Goal: Task Accomplishment & Management: Manage account settings

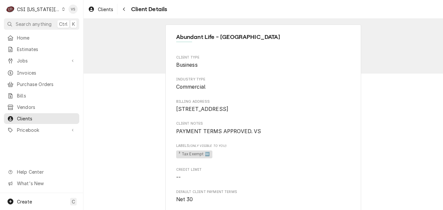
click icon "Dynamic Content Wrapper"
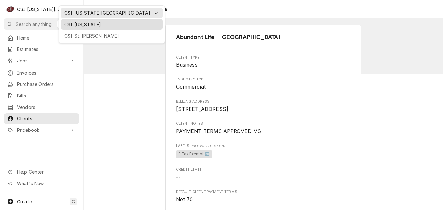
click div "CSI [US_STATE]"
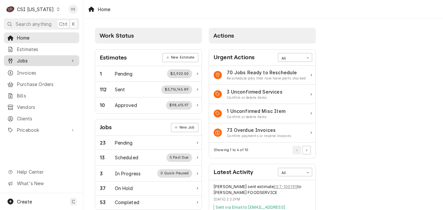
click at [30, 61] on span "Jobs" at bounding box center [41, 60] width 49 height 7
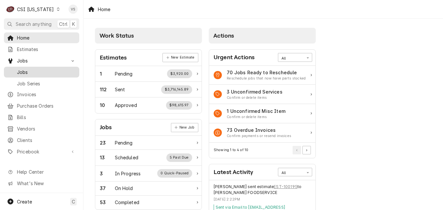
click at [30, 71] on span "Jobs" at bounding box center [46, 72] width 59 height 7
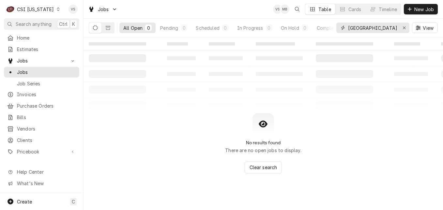
drag, startPoint x: 374, startPoint y: 26, endPoint x: 344, endPoint y: 29, distance: 29.6
click at [344, 29] on div "[GEOGRAPHIC_DATA]" at bounding box center [373, 28] width 73 height 10
click at [373, 28] on input "[GEOGRAPHIC_DATA]" at bounding box center [372, 28] width 49 height 10
click at [374, 27] on input "[GEOGRAPHIC_DATA]" at bounding box center [372, 28] width 49 height 10
click at [374, 28] on input "river city" at bounding box center [372, 28] width 49 height 10
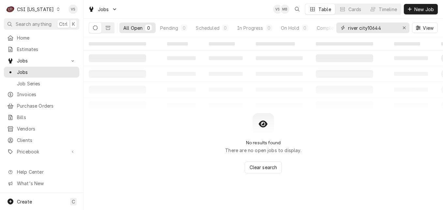
drag, startPoint x: 368, startPoint y: 28, endPoint x: 348, endPoint y: 28, distance: 19.9
click at [348, 28] on input "river city10644" at bounding box center [372, 28] width 49 height 10
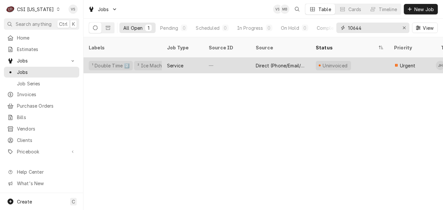
type input "10644"
click at [195, 57] on div "Service" at bounding box center [183, 65] width 42 height 16
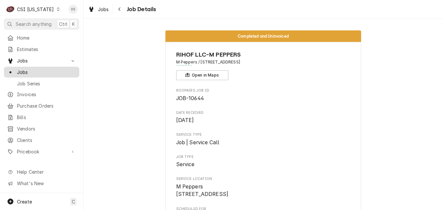
click at [19, 69] on span "Jobs" at bounding box center [46, 72] width 59 height 7
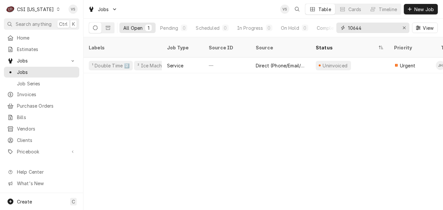
click at [356, 28] on input "10644" at bounding box center [372, 28] width 49 height 10
drag, startPoint x: 356, startPoint y: 28, endPoint x: 360, endPoint y: 25, distance: 4.9
click at [358, 26] on input "10644" at bounding box center [372, 28] width 49 height 10
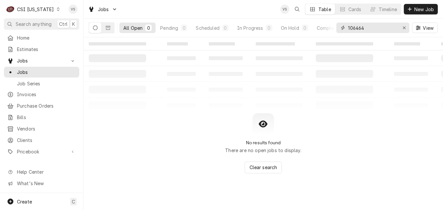
drag, startPoint x: 364, startPoint y: 27, endPoint x: 360, endPoint y: 28, distance: 3.7
click at [360, 28] on input "106464" at bounding box center [372, 28] width 49 height 10
click at [368, 28] on input "106464" at bounding box center [372, 28] width 49 height 10
drag, startPoint x: 368, startPoint y: 28, endPoint x: 355, endPoint y: 28, distance: 13.4
click at [355, 28] on input "106464" at bounding box center [372, 28] width 49 height 10
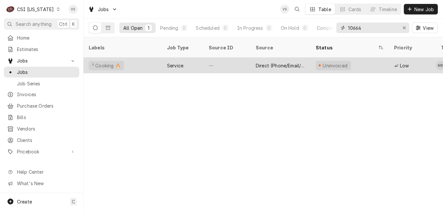
type input "10664"
click at [146, 57] on div "² Cooking 🔥" at bounding box center [123, 65] width 78 height 16
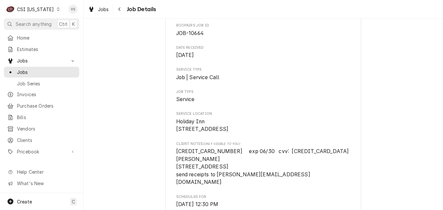
scroll to position [98, 0]
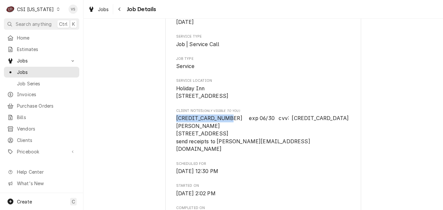
drag, startPoint x: 223, startPoint y: 124, endPoint x: 174, endPoint y: 126, distance: 48.7
click at [176, 126] on span "[CREDIT_CARD_NUMBER] exp 06/30 cvv: [CREDIT_CARD_DATA] [PERSON_NAME] [STREET_AD…" at bounding box center [263, 133] width 174 height 37
drag, startPoint x: 174, startPoint y: 126, endPoint x: 178, endPoint y: 126, distance: 3.6
copy span "[CREDIT_CARD_NUMBER]"
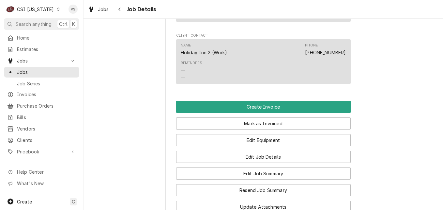
scroll to position [555, 0]
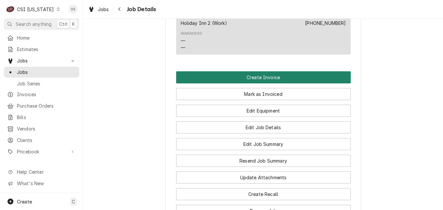
click at [238, 71] on button "Create Invoice" at bounding box center [263, 77] width 175 height 12
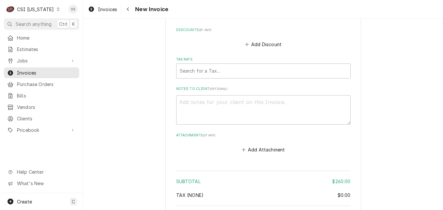
scroll to position [1567, 0]
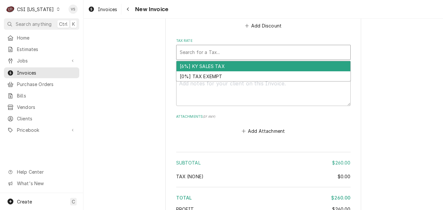
click at [193, 46] on div "Tax Rate" at bounding box center [264, 52] width 168 height 12
click at [193, 61] on div "[6%] KY SALES TAX" at bounding box center [264, 66] width 174 height 10
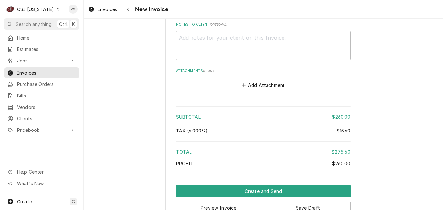
scroll to position [1626, 0]
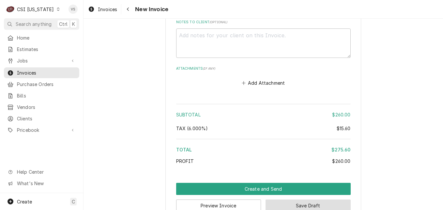
click at [287, 199] on button "Save Draft" at bounding box center [308, 205] width 85 height 12
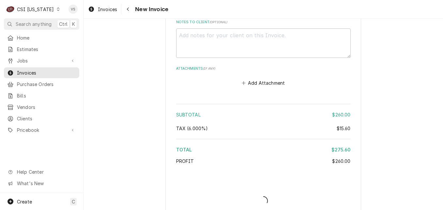
scroll to position [1623, 0]
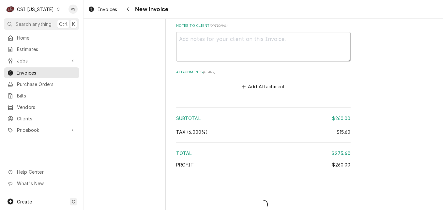
type textarea "x"
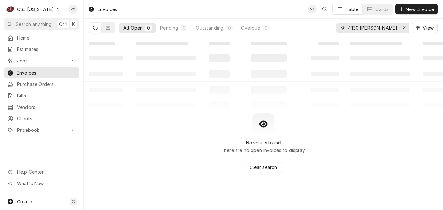
drag, startPoint x: 372, startPoint y: 28, endPoint x: 337, endPoint y: 29, distance: 34.9
click at [334, 28] on div "All Open 0 Pending 0 Outstanding 0 Overdue 0 4130 [PERSON_NAME] View" at bounding box center [263, 28] width 349 height 18
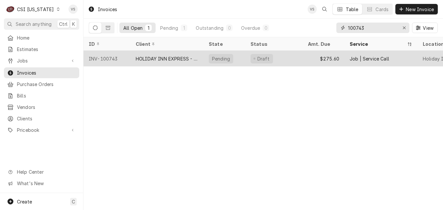
type input "100743"
click at [156, 58] on div "HOLIDAY INN EXPRESS - [GEOGRAPHIC_DATA]" at bounding box center [167, 58] width 63 height 7
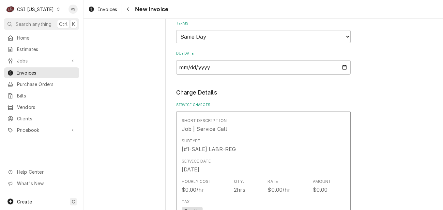
scroll to position [522, 0]
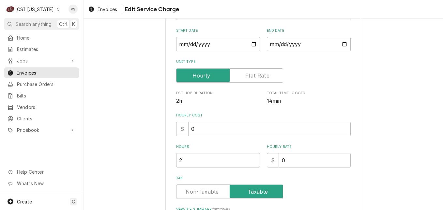
scroll to position [359, 0]
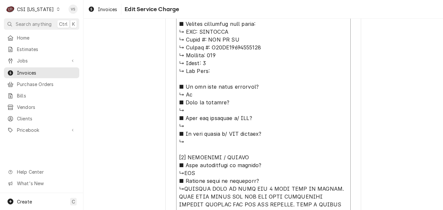
drag, startPoint x: 197, startPoint y: 31, endPoint x: 259, endPoint y: 48, distance: 63.9
click at [259, 48] on textarea "Service Summary ( optional )" at bounding box center [263, 192] width 175 height 476
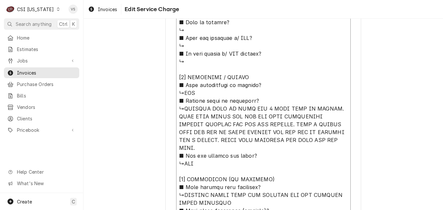
scroll to position [440, 0]
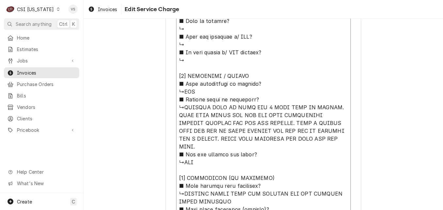
click at [252, 104] on textarea "Service Summary ( optional )" at bounding box center [263, 111] width 175 height 476
type textarea "x"
type textarea "⚠️ 𝗙𝗢𝗥𝗠 𝗜𝗡𝗦𝗧𝗥𝗨𝗖𝗧𝗜𝗢𝗡𝗦 ⚠️ ✪ 𝗖𝗼𝗺𝗽𝗹𝗲𝘁𝗲 𝗮𝗹𝗹 𝗿𝗲𝗹𝗲𝘃𝗮𝗻𝘁 𝘀𝗲𝗰𝘁𝗶𝗼𝗻𝘀 ✪ 𝗣𝗿𝗼𝘃𝗶𝗱𝗲 𝗱𝗲𝘁𝗮𝗶𝗹𝗲𝗱 𝗮𝗻𝘀…"
click at [195, 117] on textarea "Service Summary ( optional )" at bounding box center [263, 111] width 175 height 476
type textarea "x"
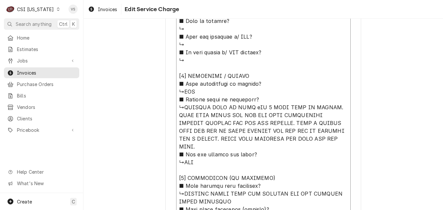
type textarea "⚠️ 𝗙𝗢𝗥𝗠 𝗜𝗡𝗦𝗧𝗥𝗨𝗖𝗧𝗜𝗢𝗡𝗦 ⚠️ ✪ 𝗖𝗼𝗺𝗽𝗹𝗲𝘁𝗲 𝗮𝗹𝗹 𝗿𝗲𝗹𝗲𝘃𝗮𝗻𝘁 𝘀𝗲𝗰𝘁𝗶𝗼𝗻𝘀 ✪ 𝗣𝗿𝗼𝘃𝗶𝗱𝗲 𝗱𝗲𝘁𝗮𝗶𝗹𝗲𝗱 𝗮𝗻𝘀…"
click at [179, 130] on textarea "Service Summary ( optional )" at bounding box center [263, 111] width 175 height 476
type textarea "x"
type textarea "⚠️ 𝗙𝗢𝗥𝗠 𝗜𝗡𝗦𝗧𝗥𝗨𝗖𝗧𝗜𝗢𝗡𝗦 ⚠️ ✪ 𝗖𝗼𝗺𝗽𝗹𝗲𝘁𝗲 𝗮𝗹𝗹 𝗿𝗲𝗹𝗲𝘃𝗮𝗻𝘁 𝘀𝗲𝗰𝘁𝗶𝗼𝗻𝘀 ✪ 𝗣𝗿𝗼𝘃𝗶𝗱𝗲 𝗱𝗲𝘁𝗮𝗶𝗹𝗲𝗱 𝗮𝗻𝘀…"
type textarea "x"
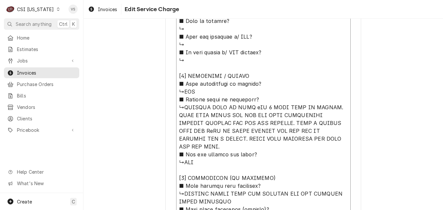
type textarea "⚠️ 𝗙𝗢𝗥𝗠 𝗜𝗡𝗦𝗧𝗥𝗨𝗖𝗧𝗜𝗢𝗡𝗦 ⚠️ ✪ 𝗖𝗼𝗺𝗽𝗹𝗲𝘁𝗲 𝗮𝗹𝗹 𝗿𝗲𝗹𝗲𝘃𝗮𝗻𝘁 𝘀𝗲𝗰𝘁𝗶𝗼𝗻𝘀 ✪ 𝗣𝗿𝗼𝘃𝗶𝗱𝗲 𝗱𝗲𝘁𝗮𝗶𝗹𝗲𝗱 𝗮𝗻𝘀…"
type textarea "x"
type textarea "⚠️ 𝗙𝗢𝗥𝗠 𝗜𝗡𝗦𝗧𝗥𝗨𝗖𝗧𝗜𝗢𝗡𝗦 ⚠️ ✪ 𝗖𝗼𝗺𝗽𝗹𝗲𝘁𝗲 𝗮𝗹𝗹 𝗿𝗲𝗹𝗲𝘃𝗮𝗻𝘁 𝘀𝗲𝗰𝘁𝗶𝗼𝗻𝘀 ✪ 𝗣𝗿𝗼𝘃𝗶𝗱𝗲 𝗱𝗲𝘁𝗮𝗶𝗹𝗲𝗱 𝗮𝗻𝘀…"
click at [306, 139] on textarea "Service Summary ( optional )" at bounding box center [263, 111] width 175 height 476
type textarea "x"
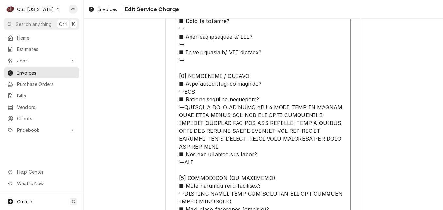
type textarea "⚠️ 𝗙𝗢𝗥𝗠 𝗜𝗡𝗦𝗧𝗥𝗨𝗖𝗧𝗜𝗢𝗡𝗦 ⚠️ ✪ 𝗖𝗼𝗺𝗽𝗹𝗲𝘁𝗲 𝗮𝗹𝗹 𝗿𝗲𝗹𝗲𝘃𝗮𝗻𝘁 𝘀𝗲𝗰𝘁𝗶𝗼𝗻𝘀 ✪ 𝗣𝗿𝗼𝘃𝗶𝗱𝗲 𝗱𝗲𝘁𝗮𝗶𝗹𝗲𝗱 𝗮𝗻𝘀…"
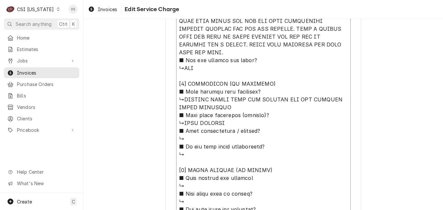
scroll to position [538, 0]
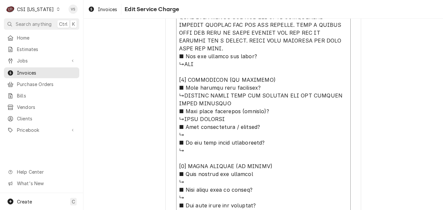
drag, startPoint x: 309, startPoint y: 87, endPoint x: 312, endPoint y: 85, distance: 3.8
click at [312, 85] on textarea "Service Summary ( optional )" at bounding box center [263, 13] width 175 height 476
type textarea "x"
type textarea "⚠️ 𝗙𝗢𝗥𝗠 𝗜𝗡𝗦𝗧𝗥𝗨𝗖𝗧𝗜𝗢𝗡𝗦 ⚠️ ✪ 𝗖𝗼𝗺𝗽𝗹𝗲𝘁𝗲 𝗮𝗹𝗹 𝗿𝗲𝗹𝗲𝘃𝗮𝗻𝘁 𝘀𝗲𝗰𝘁𝗶𝗼𝗻𝘀 ✪ 𝗣𝗿𝗼𝘃𝗶𝗱𝗲 𝗱𝗲𝘁𝗮𝗶𝗹𝗲𝗱 𝗮𝗻𝘀…"
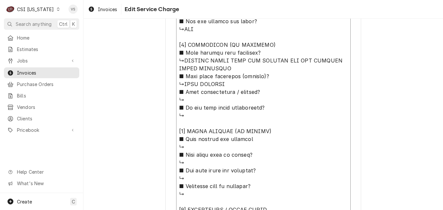
scroll to position [636, 0]
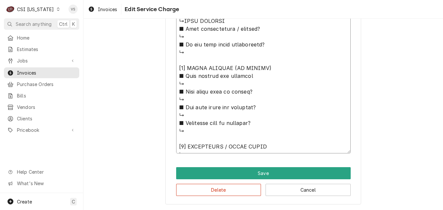
paste textarea "RATIONAL ↳ 𝗠𝗼𝗱𝗲𝗹 #: SCC WE XS ↳ 𝗦𝗲𝗿𝗶𝗮𝗹 #: E60SI17062594782"
type textarea "x"
type textarea "⚠️ 𝗙𝗢𝗥𝗠 𝗜𝗡𝗦𝗧𝗥𝗨𝗖𝗧𝗜𝗢𝗡𝗦 ⚠️ ✪ 𝗖𝗼𝗺𝗽𝗹𝗲𝘁𝗲 𝗮𝗹𝗹 𝗿𝗲𝗹𝗲𝘃𝗮𝗻𝘁 𝘀𝗲𝗰𝘁𝗶𝗼𝗻𝘀 ✪ 𝗣𝗿𝗼𝘃𝗶𝗱𝗲 𝗱𝗲𝘁𝗮𝗶𝗹𝗲𝗱 𝗮𝗻𝘀…"
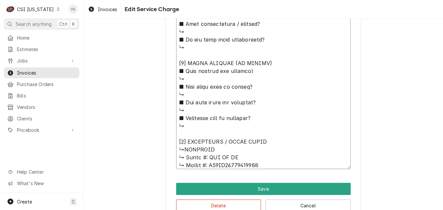
type textarea "x"
type textarea "⚠️ 𝗙𝗢𝗥𝗠 𝗜𝗡𝗦𝗧𝗥𝗨𝗖𝗧𝗜𝗢𝗡𝗦 ⚠️ ✪ 𝗖𝗼𝗺𝗽𝗹𝗲𝘁𝗲 𝗮𝗹𝗹 𝗿𝗲𝗹𝗲𝘃𝗮𝗻𝘁 𝘀𝗲𝗰𝘁𝗶𝗼𝗻𝘀 ✪ 𝗣𝗿𝗼𝘃𝗶𝗱𝗲 𝗱𝗲𝘁𝗮𝗶𝗹𝗲𝗱 𝗮𝗻𝘀…"
type textarea "x"
type textarea "⚠️ 𝗙𝗢𝗥𝗠 𝗜𝗡𝗦𝗧𝗥𝗨𝗖𝗧𝗜𝗢𝗡𝗦 ⚠️ ✪ 𝗖𝗼𝗺𝗽𝗹𝗲𝘁𝗲 𝗮𝗹𝗹 𝗿𝗲𝗹𝗲𝘃𝗮𝗻𝘁 𝘀𝗲𝗰𝘁𝗶𝗼𝗻𝘀 ✪ 𝗣𝗿𝗼𝘃𝗶𝗱𝗲 𝗱𝗲𝘁𝗮𝗶𝗹𝗲𝗱 𝗮𝗻𝘀…"
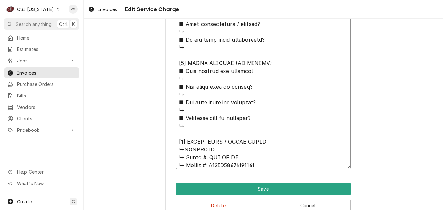
type textarea "x"
type textarea "⚠️ 𝗙𝗢𝗥𝗠 𝗜𝗡𝗦𝗧𝗥𝗨𝗖𝗧𝗜𝗢𝗡𝗦 ⚠️ ✪ 𝗖𝗼𝗺𝗽𝗹𝗲𝘁𝗲 𝗮𝗹𝗹 𝗿𝗲𝗹𝗲𝘃𝗮𝗻𝘁 𝘀𝗲𝗰𝘁𝗶𝗼𝗻𝘀 ✪ 𝗣𝗿𝗼𝘃𝗶𝗱𝗲 𝗱𝗲𝘁𝗮𝗶𝗹𝗲𝗱 𝗮𝗻𝘀…"
type textarea "x"
type textarea "⚠️ 𝗙𝗢𝗥𝗠 𝗜𝗡𝗦𝗧𝗥𝗨𝗖𝗧𝗜𝗢𝗡𝗦 ⚠️ ✪ 𝗖𝗼𝗺𝗽𝗹𝗲𝘁𝗲 𝗮𝗹𝗹 𝗿𝗲𝗹𝗲𝘃𝗮𝗻𝘁 𝘀𝗲𝗰𝘁𝗶𝗼𝗻𝘀 ✪ 𝗣𝗿𝗼𝘃𝗶𝗱𝗲 𝗱𝗲𝘁𝗮𝗶𝗹𝗲𝗱 𝗮𝗻𝘀…"
type textarea "x"
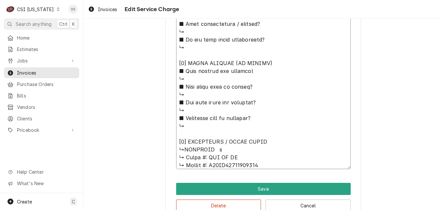
type textarea "⚠️ 𝗙𝗢𝗥𝗠 𝗜𝗡𝗦𝗧𝗥𝗨𝗖𝗧𝗜𝗢𝗡𝗦 ⚠️ ✪ 𝗖𝗼𝗺𝗽𝗹𝗲𝘁𝗲 𝗮𝗹𝗹 𝗿𝗲𝗹𝗲𝘃𝗮𝗻𝘁 𝘀𝗲𝗰𝘁𝗶𝗼𝗻𝘀 ✪ 𝗣𝗿𝗼𝘃𝗶𝗱𝗲 𝗱𝗲𝘁𝗮𝗶𝗹𝗲𝗱 𝗮𝗻𝘀…"
type textarea "x"
type textarea "⚠️ 𝗙𝗢𝗥𝗠 𝗜𝗡𝗦𝗧𝗥𝗨𝗖𝗧𝗜𝗢𝗡𝗦 ⚠️ ✪ 𝗖𝗼𝗺𝗽𝗹𝗲𝘁𝗲 𝗮𝗹𝗹 𝗿𝗲𝗹𝗲𝘃𝗮𝗻𝘁 𝘀𝗲𝗰𝘁𝗶𝗼𝗻𝘀 ✪ 𝗣𝗿𝗼𝘃𝗶𝗱𝗲 𝗱𝗲𝘁𝗮𝗶𝗹𝗲𝗱 𝗮𝗻𝘀…"
type textarea "x"
type textarea "⚠️ 𝗙𝗢𝗥𝗠 𝗜𝗡𝗦𝗧𝗥𝗨𝗖𝗧𝗜𝗢𝗡𝗦 ⚠️ ✪ 𝗖𝗼𝗺𝗽𝗹𝗲𝘁𝗲 𝗮𝗹𝗹 𝗿𝗲𝗹𝗲𝘃𝗮𝗻𝘁 𝘀𝗲𝗰𝘁𝗶𝗼𝗻𝘀 ✪ 𝗣𝗿𝗼𝘃𝗶𝗱𝗲 𝗱𝗲𝘁𝗮𝗶𝗹𝗲𝗱 𝗮𝗻𝘀…"
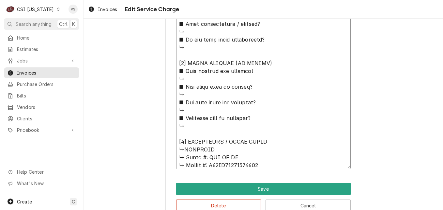
type textarea "x"
type textarea "⚠️ 𝗙𝗢𝗥𝗠 𝗜𝗡𝗦𝗧𝗥𝗨𝗖𝗧𝗜𝗢𝗡𝗦 ⚠️ ✪ 𝗖𝗼𝗺𝗽𝗹𝗲𝘁𝗲 𝗮𝗹𝗹 𝗿𝗲𝗹𝗲𝘃𝗮𝗻𝘁 𝘀𝗲𝗰𝘁𝗶𝗼𝗻𝘀 ✪ 𝗣𝗿𝗼𝘃𝗶𝗱𝗲 𝗱𝗲𝘁𝗮𝗶𝗹𝗲𝗱 𝗮𝗻𝘀…"
type textarea "x"
type textarea "⚠️ 𝗙𝗢𝗥𝗠 𝗜𝗡𝗦𝗧𝗥𝗨𝗖𝗧𝗜𝗢𝗡𝗦 ⚠️ ✪ 𝗖𝗼𝗺𝗽𝗹𝗲𝘁𝗲 𝗮𝗹𝗹 𝗿𝗲𝗹𝗲𝘃𝗮𝗻𝘁 𝘀𝗲𝗰𝘁𝗶𝗼𝗻𝘀 ✪ 𝗣𝗿𝗼𝘃𝗶𝗱𝗲 𝗱𝗲𝘁𝗮𝗶𝗹𝗲𝗱 𝗮𝗻𝘀…"
type textarea "x"
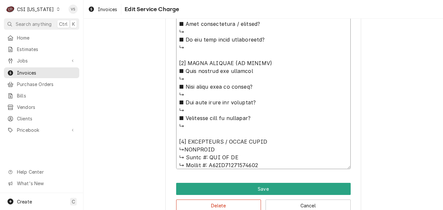
type textarea "⚠️ 𝗙𝗢𝗥𝗠 𝗜𝗡𝗦𝗧𝗥𝗨𝗖𝗧𝗜𝗢𝗡𝗦 ⚠️ ✪ 𝗖𝗼𝗺𝗽𝗹𝗲𝘁𝗲 𝗮𝗹𝗹 𝗿𝗲𝗹𝗲𝘃𝗮𝗻𝘁 𝘀𝗲𝗰𝘁𝗶𝗼𝗻𝘀 ✪ 𝗣𝗿𝗼𝘃𝗶𝗱𝗲 𝗱𝗲𝘁𝗮𝗶𝗹𝗲𝗱 𝗮𝗻𝘀…"
type textarea "x"
type textarea "⚠️ 𝗙𝗢𝗥𝗠 𝗜𝗡𝗦𝗧𝗥𝗨𝗖𝗧𝗜𝗢𝗡𝗦 ⚠️ ✪ 𝗖𝗼𝗺𝗽𝗹𝗲𝘁𝗲 𝗮𝗹𝗹 𝗿𝗲𝗹𝗲𝘃𝗮𝗻𝘁 𝘀𝗲𝗰𝘁𝗶𝗼𝗻𝘀 ✪ 𝗣𝗿𝗼𝘃𝗶𝗱𝗲 𝗱𝗲𝘁𝗮𝗶𝗹𝗲𝗱 𝗮𝗻𝘀…"
type textarea "x"
type textarea "⚠️ 𝗙𝗢𝗥𝗠 𝗜𝗡𝗦𝗧𝗥𝗨𝗖𝗧𝗜𝗢𝗡𝗦 ⚠️ ✪ 𝗖𝗼𝗺𝗽𝗹𝗲𝘁𝗲 𝗮𝗹𝗹 𝗿𝗲𝗹𝗲𝘃𝗮𝗻𝘁 𝘀𝗲𝗰𝘁𝗶𝗼𝗻𝘀 ✪ 𝗣𝗿𝗼𝘃𝗶𝗱𝗲 𝗱𝗲𝘁𝗮𝗶𝗹𝗲𝗱 𝗮𝗻𝘀…"
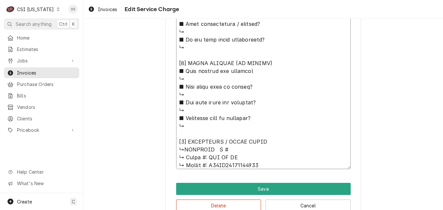
type textarea "x"
type textarea "⚠️ 𝗙𝗢𝗥𝗠 𝗜𝗡𝗦𝗧𝗥𝗨𝗖𝗧𝗜𝗢𝗡𝗦 ⚠️ ✪ 𝗖𝗼𝗺𝗽𝗹𝗲𝘁𝗲 𝗮𝗹𝗹 𝗿𝗲𝗹𝗲𝘃𝗮𝗻𝘁 𝘀𝗲𝗰𝘁𝗶𝗼𝗻𝘀 ✪ 𝗣𝗿𝗼𝘃𝗶𝗱𝗲 𝗱𝗲𝘁𝗮𝗶𝗹𝗲𝗱 𝗮𝗻𝘀…"
type textarea "x"
type textarea "⚠️ 𝗙𝗢𝗥𝗠 𝗜𝗡𝗦𝗧𝗥𝗨𝗖𝗧𝗜𝗢𝗡𝗦 ⚠️ ✪ 𝗖𝗼𝗺𝗽𝗹𝗲𝘁𝗲 𝗮𝗹𝗹 𝗿𝗲𝗹𝗲𝘃𝗮𝗻𝘁 𝘀𝗲𝗰𝘁𝗶𝗼𝗻𝘀 ✪ 𝗣𝗿𝗼𝘃𝗶𝗱𝗲 𝗱𝗲𝘁𝗮𝗶𝗹𝗲𝗱 𝗮𝗻𝘀…"
type textarea "x"
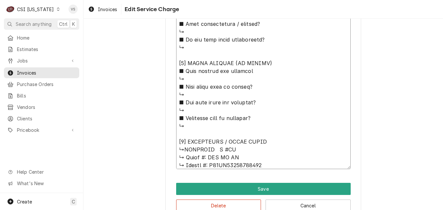
type textarea "⚠️ 𝗙𝗢𝗥𝗠 𝗜𝗡𝗦𝗧𝗥𝗨𝗖𝗧𝗜𝗢𝗡𝗦 ⚠️ ✪ 𝗖𝗼𝗺𝗽𝗹𝗲𝘁𝗲 𝗮𝗹𝗹 𝗿𝗲𝗹𝗲𝘃𝗮𝗻𝘁 𝘀𝗲𝗰𝘁𝗶𝗼𝗻𝘀 ✪ 𝗣𝗿𝗼𝘃𝗶𝗱𝗲 𝗱𝗲𝘁𝗮𝗶𝗹𝗲𝗱 𝗮𝗻𝘀…"
type textarea "x"
type textarea "⚠️ 𝗙𝗢𝗥𝗠 𝗜𝗡𝗦𝗧𝗥𝗨𝗖𝗧𝗜𝗢𝗡𝗦 ⚠️ ✪ 𝗖𝗼𝗺𝗽𝗹𝗲𝘁𝗲 𝗮𝗹𝗹 𝗿𝗲𝗹𝗲𝘃𝗮𝗻𝘁 𝘀𝗲𝗰𝘁𝗶𝗼𝗻𝘀 ✪ 𝗣𝗿𝗼𝘃𝗶𝗱𝗲 𝗱𝗲𝘁𝗮𝗶𝗹𝗲𝗱 𝗮𝗻𝘀…"
type textarea "x"
type textarea "⚠️ 𝗙𝗢𝗥𝗠 𝗜𝗡𝗦𝗧𝗥𝗨𝗖𝗧𝗜𝗢𝗡𝗦 ⚠️ ✪ 𝗖𝗼𝗺𝗽𝗹𝗲𝘁𝗲 𝗮𝗹𝗹 𝗿𝗲𝗹𝗲𝘃𝗮𝗻𝘁 𝘀𝗲𝗰𝘁𝗶𝗼𝗻𝘀 ✪ 𝗣𝗿𝗼𝘃𝗶𝗱𝗲 𝗱𝗲𝘁𝗮𝗶𝗹𝗲𝗱 𝗮𝗻𝘀…"
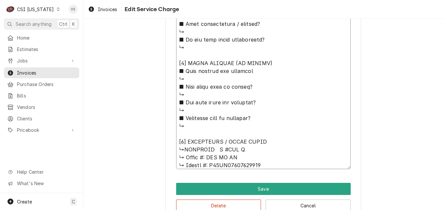
type textarea "x"
type textarea "⚠️ 𝗙𝗢𝗥𝗠 𝗜𝗡𝗦𝗧𝗥𝗨𝗖𝗧𝗜𝗢𝗡𝗦 ⚠️ ✪ 𝗖𝗼𝗺𝗽𝗹𝗲𝘁𝗲 𝗮𝗹𝗹 𝗿𝗲𝗹𝗲𝘃𝗮𝗻𝘁 𝘀𝗲𝗰𝘁𝗶𝗼𝗻𝘀 ✪ 𝗣𝗿𝗼𝘃𝗶𝗱𝗲 𝗱𝗲𝘁𝗮𝗶𝗹𝗲𝗱 𝗮𝗻𝘀…"
type textarea "x"
type textarea "⚠️ 𝗙𝗢𝗥𝗠 𝗜𝗡𝗦𝗧𝗥𝗨𝗖𝗧𝗜𝗢𝗡𝗦 ⚠️ ✪ 𝗖𝗼𝗺𝗽𝗹𝗲𝘁𝗲 𝗮𝗹𝗹 𝗿𝗲𝗹𝗲𝘃𝗮𝗻𝘁 𝘀𝗲𝗰𝘁𝗶𝗼𝗻𝘀 ✪ 𝗣𝗿𝗼𝘃𝗶𝗱𝗲 𝗱𝗲𝘁𝗮𝗶𝗹𝗲𝗱 𝗮𝗻𝘀…"
type textarea "x"
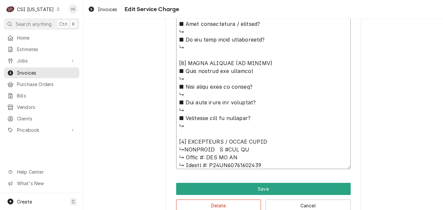
type textarea "⚠️ 𝗙𝗢𝗥𝗠 𝗜𝗡𝗦𝗧𝗥𝗨𝗖𝗧𝗜𝗢𝗡𝗦 ⚠️ ✪ 𝗖𝗼𝗺𝗽𝗹𝗲𝘁𝗲 𝗮𝗹𝗹 𝗿𝗲𝗹𝗲𝘃𝗮𝗻𝘁 𝘀𝗲𝗰𝘁𝗶𝗼𝗻𝘀 ✪ 𝗣𝗿𝗼𝘃𝗶𝗱𝗲 𝗱𝗲𝘁𝗮𝗶𝗹𝗲𝗱 𝗮𝗻𝘀…"
type textarea "x"
type textarea "⚠️ 𝗙𝗢𝗥𝗠 𝗜𝗡𝗦𝗧𝗥𝗨𝗖𝗧𝗜𝗢𝗡𝗦 ⚠️ ✪ 𝗖𝗼𝗺𝗽𝗹𝗲𝘁𝗲 𝗮𝗹𝗹 𝗿𝗲𝗹𝗲𝘃𝗮𝗻𝘁 𝘀𝗲𝗰𝘁𝗶𝗼𝗻𝘀 ✪ 𝗣𝗿𝗼𝘃𝗶𝗱𝗲 𝗱𝗲𝘁𝗮𝗶𝗹𝗲𝗱 𝗮𝗻𝘀…"
type textarea "x"
type textarea "⚠️ 𝗙𝗢𝗥𝗠 𝗜𝗡𝗦𝗧𝗥𝗨𝗖𝗧𝗜𝗢𝗡𝗦 ⚠️ ✪ 𝗖𝗼𝗺𝗽𝗹𝗲𝘁𝗲 𝗮𝗹𝗹 𝗿𝗲𝗹𝗲𝘃𝗮𝗻𝘁 𝘀𝗲𝗰𝘁𝗶𝗼𝗻𝘀 ✪ 𝗣𝗿𝗼𝘃𝗶𝗱𝗲 𝗱𝗲𝘁𝗮𝗶𝗹𝗲𝗱 𝗮𝗻𝘀…"
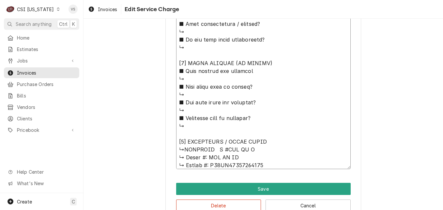
type textarea "x"
type textarea "⚠️ 𝗙𝗢𝗥𝗠 𝗜𝗡𝗦𝗧𝗥𝗨𝗖𝗧𝗜𝗢𝗡𝗦 ⚠️ ✪ 𝗖𝗼𝗺𝗽𝗹𝗲𝘁𝗲 𝗮𝗹𝗹 𝗿𝗲𝗹𝗲𝘃𝗮𝗻𝘁 𝘀𝗲𝗰𝘁𝗶𝗼𝗻𝘀 ✪ 𝗣𝗿𝗼𝘃𝗶𝗱𝗲 𝗱𝗲𝘁𝗮𝗶𝗹𝗲𝗱 𝗮𝗻𝘀…"
type textarea "x"
type textarea "⚠️ 𝗙𝗢𝗥𝗠 𝗜𝗡𝗦𝗧𝗥𝗨𝗖𝗧𝗜𝗢𝗡𝗦 ⚠️ ✪ 𝗖𝗼𝗺𝗽𝗹𝗲𝘁𝗲 𝗮𝗹𝗹 𝗿𝗲𝗹𝗲𝘃𝗮𝗻𝘁 𝘀𝗲𝗰𝘁𝗶𝗼𝗻𝘀 ✪ 𝗣𝗿𝗼𝘃𝗶𝗱𝗲 𝗱𝗲𝘁𝗮𝗶𝗹𝗲𝗱 𝗮𝗻𝘀…"
type textarea "x"
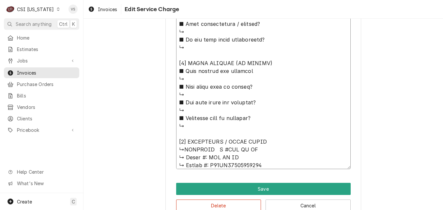
type textarea "⚠️ 𝗙𝗢𝗥𝗠 𝗜𝗡𝗦𝗧𝗥𝗨𝗖𝗧𝗜𝗢𝗡𝗦 ⚠️ ✪ 𝗖𝗼𝗺𝗽𝗹𝗲𝘁𝗲 𝗮𝗹𝗹 𝗿𝗲𝗹𝗲𝘃𝗮𝗻𝘁 𝘀𝗲𝗰𝘁𝗶𝗼𝗻𝘀 ✪ 𝗣𝗿𝗼𝘃𝗶𝗱𝗲 𝗱𝗲𝘁𝗮𝗶𝗹𝗲𝗱 𝗮𝗻𝘀…"
type textarea "x"
type textarea "⚠️ 𝗙𝗢𝗥𝗠 𝗜𝗡𝗦𝗧𝗥𝗨𝗖𝗧𝗜𝗢𝗡𝗦 ⚠️ ✪ 𝗖𝗼𝗺𝗽𝗹𝗲𝘁𝗲 𝗮𝗹𝗹 𝗿𝗲𝗹𝗲𝘃𝗮𝗻𝘁 𝘀𝗲𝗰𝘁𝗶𝗼𝗻𝘀 ✪ 𝗣𝗿𝗼𝘃𝗶𝗱𝗲 𝗱𝗲𝘁𝗮𝗶𝗹𝗲𝗱 𝗮𝗻𝘀…"
type textarea "x"
type textarea "⚠️ 𝗙𝗢𝗥𝗠 𝗜𝗡𝗦𝗧𝗥𝗨𝗖𝗧𝗜𝗢𝗡𝗦 ⚠️ ✪ 𝗖𝗼𝗺𝗽𝗹𝗲𝘁𝗲 𝗮𝗹𝗹 𝗿𝗲𝗹𝗲𝘃𝗮𝗻𝘁 𝘀𝗲𝗰𝘁𝗶𝗼𝗻𝘀 ✪ 𝗣𝗿𝗼𝘃𝗶𝗱𝗲 𝗱𝗲𝘁𝗮𝗶𝗹𝗲𝗱 𝗮𝗻𝘀…"
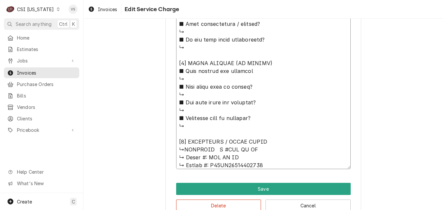
type textarea "x"
type textarea "⚠️ 𝗙𝗢𝗥𝗠 𝗜𝗡𝗦𝗧𝗥𝗨𝗖𝗧𝗜𝗢𝗡𝗦 ⚠️ ✪ 𝗖𝗼𝗺𝗽𝗹𝗲𝘁𝗲 𝗮𝗹𝗹 𝗿𝗲𝗹𝗲𝘃𝗮𝗻𝘁 𝘀𝗲𝗰𝘁𝗶𝗼𝗻𝘀 ✪ 𝗣𝗿𝗼𝘃𝗶𝗱𝗲 𝗱𝗲𝘁𝗮𝗶𝗹𝗲𝗱 𝗮𝗻𝘀…"
type textarea "x"
type textarea "⚠️ 𝗙𝗢𝗥𝗠 𝗜𝗡𝗦𝗧𝗥𝗨𝗖𝗧𝗜𝗢𝗡𝗦 ⚠️ ✪ 𝗖𝗼𝗺𝗽𝗹𝗲𝘁𝗲 𝗮𝗹𝗹 𝗿𝗲𝗹𝗲𝘃𝗮𝗻𝘁 𝘀𝗲𝗰𝘁𝗶𝗼𝗻𝘀 ✪ 𝗣𝗿𝗼𝘃𝗶𝗱𝗲 𝗱𝗲𝘁𝗮𝗶𝗹𝗲𝗱 𝗮𝗻𝘀…"
type textarea "x"
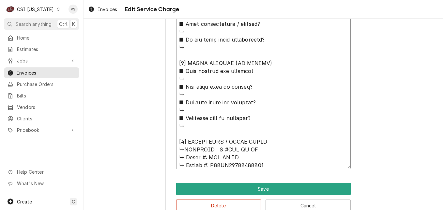
type textarea "⚠️ 𝗙𝗢𝗥𝗠 𝗜𝗡𝗦𝗧𝗥𝗨𝗖𝗧𝗜𝗢𝗡𝗦 ⚠️ ✪ 𝗖𝗼𝗺𝗽𝗹𝗲𝘁𝗲 𝗮𝗹𝗹 𝗿𝗲𝗹𝗲𝘃𝗮𝗻𝘁 𝘀𝗲𝗰𝘁𝗶𝗼𝗻𝘀 ✪ 𝗣𝗿𝗼𝘃𝗶𝗱𝗲 𝗱𝗲𝘁𝗮𝗶𝗹𝗲𝗱 𝗮𝗻𝘀…"
type textarea "x"
type textarea "⚠️ 𝗙𝗢𝗥𝗠 𝗜𝗡𝗦𝗧𝗥𝗨𝗖𝗧𝗜𝗢𝗡𝗦 ⚠️ ✪ 𝗖𝗼𝗺𝗽𝗹𝗲𝘁𝗲 𝗮𝗹𝗹 𝗿𝗲𝗹𝗲𝘃𝗮𝗻𝘁 𝘀𝗲𝗰𝘁𝗶𝗼𝗻𝘀 ✪ 𝗣𝗿𝗼𝘃𝗶𝗱𝗲 𝗱𝗲𝘁𝗮𝗶𝗹𝗲𝗱 𝗮𝗻𝘀…"
type textarea "x"
type textarea "⚠️ 𝗙𝗢𝗥𝗠 𝗜𝗡𝗦𝗧𝗥𝗨𝗖𝗧𝗜𝗢𝗡𝗦 ⚠️ ✪ 𝗖𝗼𝗺𝗽𝗹𝗲𝘁𝗲 𝗮𝗹𝗹 𝗿𝗲𝗹𝗲𝘃𝗮𝗻𝘁 𝘀𝗲𝗰𝘁𝗶𝗼𝗻𝘀 ✪ 𝗣𝗿𝗼𝘃𝗶𝗱𝗲 𝗱𝗲𝘁𝗮𝗶𝗹𝗲𝗱 𝗮𝗻𝘀…"
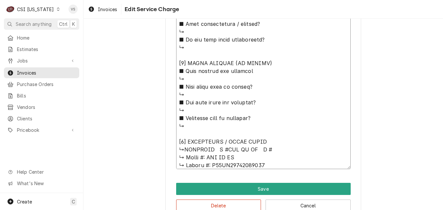
type textarea "x"
type textarea "⚠️ 𝗙𝗢𝗥𝗠 𝗜𝗡𝗦𝗧𝗥𝗨𝗖𝗧𝗜𝗢𝗡𝗦 ⚠️ ✪ 𝗖𝗼𝗺𝗽𝗹𝗲𝘁𝗲 𝗮𝗹𝗹 𝗿𝗲𝗹𝗲𝘃𝗮𝗻𝘁 𝘀𝗲𝗰𝘁𝗶𝗼𝗻𝘀 ✪ 𝗣𝗿𝗼𝘃𝗶𝗱𝗲 𝗱𝗲𝘁𝗮𝗶𝗹𝗲𝗱 𝗮𝗻𝘀…"
type textarea "x"
type textarea "⚠️ 𝗙𝗢𝗥𝗠 𝗜𝗡𝗦𝗧𝗥𝗨𝗖𝗧𝗜𝗢𝗡𝗦 ⚠️ ✪ 𝗖𝗼𝗺𝗽𝗹𝗲𝘁𝗲 𝗮𝗹𝗹 𝗿𝗲𝗹𝗲𝘃𝗮𝗻𝘁 𝘀𝗲𝗰𝘁𝗶𝗼𝗻𝘀 ✪ 𝗣𝗿𝗼𝘃𝗶𝗱𝗲 𝗱𝗲𝘁𝗮𝗶𝗹𝗲𝗱 𝗮𝗻𝘀…"
type textarea "x"
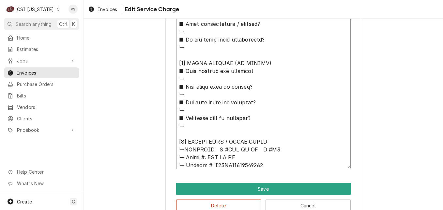
type textarea "⚠️ 𝗙𝗢𝗥𝗠 𝗜𝗡𝗦𝗧𝗥𝗨𝗖𝗧𝗜𝗢𝗡𝗦 ⚠️ ✪ 𝗖𝗼𝗺𝗽𝗹𝗲𝘁𝗲 𝗮𝗹𝗹 𝗿𝗲𝗹𝗲𝘃𝗮𝗻𝘁 𝘀𝗲𝗰𝘁𝗶𝗼𝗻𝘀 ✪ 𝗣𝗿𝗼𝘃𝗶𝗱𝗲 𝗱𝗲𝘁𝗮𝗶𝗹𝗲𝗱 𝗮𝗻𝘀…"
type textarea "x"
type textarea "⚠️ 𝗙𝗢𝗥𝗠 𝗜𝗡𝗦𝗧𝗥𝗨𝗖𝗧𝗜𝗢𝗡𝗦 ⚠️ ✪ 𝗖𝗼𝗺𝗽𝗹𝗲𝘁𝗲 𝗮𝗹𝗹 𝗿𝗲𝗹𝗲𝘃𝗮𝗻𝘁 𝘀𝗲𝗰𝘁𝗶𝗼𝗻𝘀 ✪ 𝗣𝗿𝗼𝘃𝗶𝗱𝗲 𝗱𝗲𝘁𝗮𝗶𝗹𝗲𝗱 𝗮𝗻𝘀…"
type textarea "x"
type textarea "⚠️ 𝗙𝗢𝗥𝗠 𝗜𝗡𝗦𝗧𝗥𝗨𝗖𝗧𝗜𝗢𝗡𝗦 ⚠️ ✪ 𝗖𝗼𝗺𝗽𝗹𝗲𝘁𝗲 𝗮𝗹𝗹 𝗿𝗲𝗹𝗲𝘃𝗮𝗻𝘁 𝘀𝗲𝗰𝘁𝗶𝗼𝗻𝘀 ✪ 𝗣𝗿𝗼𝘃𝗶𝗱𝗲 𝗱𝗲𝘁𝗮𝗶𝗹𝗲𝗱 𝗮𝗻𝘀…"
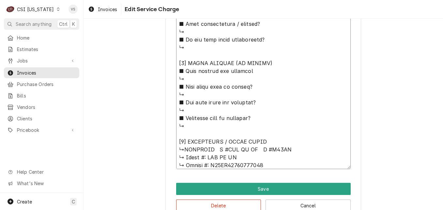
type textarea "x"
type textarea "⚠️ 𝗙𝗢𝗥𝗠 𝗜𝗡𝗦𝗧𝗥𝗨𝗖𝗧𝗜𝗢𝗡𝗦 ⚠️ ✪ 𝗖𝗼𝗺𝗽𝗹𝗲𝘁𝗲 𝗮𝗹𝗹 𝗿𝗲𝗹𝗲𝘃𝗮𝗻𝘁 𝘀𝗲𝗰𝘁𝗶𝗼𝗻𝘀 ✪ 𝗣𝗿𝗼𝘃𝗶𝗱𝗲 𝗱𝗲𝘁𝗮𝗶𝗹𝗲𝗱 𝗮𝗻𝘀…"
type textarea "x"
type textarea "⚠️ 𝗙𝗢𝗥𝗠 𝗜𝗡𝗦𝗧𝗥𝗨𝗖𝗧𝗜𝗢𝗡𝗦 ⚠️ ✪ 𝗖𝗼𝗺𝗽𝗹𝗲𝘁𝗲 𝗮𝗹𝗹 𝗿𝗲𝗹𝗲𝘃𝗮𝗻𝘁 𝘀𝗲𝗰𝘁𝗶𝗼𝗻𝘀 ✪ 𝗣𝗿𝗼𝘃𝗶𝗱𝗲 𝗱𝗲𝘁𝗮𝗶𝗹𝗲𝗱 𝗮𝗻𝘀…"
type textarea "x"
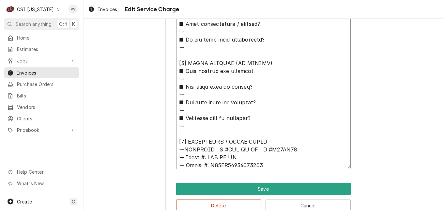
type textarea "⚠️ 𝗙𝗢𝗥𝗠 𝗜𝗡𝗦𝗧𝗥𝗨𝗖𝗧𝗜𝗢𝗡𝗦 ⚠️ ✪ 𝗖𝗼𝗺𝗽𝗹𝗲𝘁𝗲 𝗮𝗹𝗹 𝗿𝗲𝗹𝗲𝘃𝗮𝗻𝘁 𝘀𝗲𝗰𝘁𝗶𝗼𝗻𝘀 ✪ 𝗣𝗿𝗼𝘃𝗶𝗱𝗲 𝗱𝗲𝘁𝗮𝗶𝗹𝗲𝗱 𝗮𝗻𝘀…"
type textarea "x"
type textarea "⚠️ 𝗙𝗢𝗥𝗠 𝗜𝗡𝗦𝗧𝗥𝗨𝗖𝗧𝗜𝗢𝗡𝗦 ⚠️ ✪ 𝗖𝗼𝗺𝗽𝗹𝗲𝘁𝗲 𝗮𝗹𝗹 𝗿𝗲𝗹𝗲𝘃𝗮𝗻𝘁 𝘀𝗲𝗰𝘁𝗶𝗼𝗻𝘀 ✪ 𝗣𝗿𝗼𝘃𝗶𝗱𝗲 𝗱𝗲𝘁𝗮𝗶𝗹𝗲𝗱 𝗮𝗻𝘀…"
type textarea "x"
type textarea "⚠️ 𝗙𝗢𝗥𝗠 𝗜𝗡𝗦𝗧𝗥𝗨𝗖𝗧𝗜𝗢𝗡𝗦 ⚠️ ✪ 𝗖𝗼𝗺𝗽𝗹𝗲𝘁𝗲 𝗮𝗹𝗹 𝗿𝗲𝗹𝗲𝘃𝗮𝗻𝘁 𝘀𝗲𝗰𝘁𝗶𝗼𝗻𝘀 ✪ 𝗣𝗿𝗼𝘃𝗶𝗱𝗲 𝗱𝗲𝘁𝗮𝗶𝗹𝗲𝗱 𝗮𝗻𝘀…"
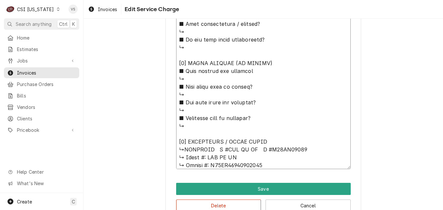
type textarea "x"
type textarea "⚠️ 𝗙𝗢𝗥𝗠 𝗜𝗡𝗦𝗧𝗥𝗨𝗖𝗧𝗜𝗢𝗡𝗦 ⚠️ ✪ 𝗖𝗼𝗺𝗽𝗹𝗲𝘁𝗲 𝗮𝗹𝗹 𝗿𝗲𝗹𝗲𝘃𝗮𝗻𝘁 𝘀𝗲𝗰𝘁𝗶𝗼𝗻𝘀 ✪ 𝗣𝗿𝗼𝘃𝗶𝗱𝗲 𝗱𝗲𝘁𝗮𝗶𝗹𝗲𝗱 𝗮𝗻𝘀…"
type textarea "x"
type textarea "⚠️ 𝗙𝗢𝗥𝗠 𝗜𝗡𝗦𝗧𝗥𝗨𝗖𝗧𝗜𝗢𝗡𝗦 ⚠️ ✪ 𝗖𝗼𝗺𝗽𝗹𝗲𝘁𝗲 𝗮𝗹𝗹 𝗿𝗲𝗹𝗲𝘃𝗮𝗻𝘁 𝘀𝗲𝗰𝘁𝗶𝗼𝗻𝘀 ✪ 𝗣𝗿𝗼𝘃𝗶𝗱𝗲 𝗱𝗲𝘁𝗮𝗶𝗹𝗲𝗱 𝗮𝗻𝘀…"
type textarea "x"
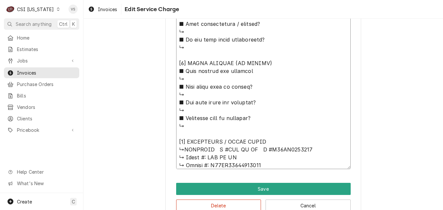
type textarea "⚠️ 𝗙𝗢𝗥𝗠 𝗜𝗡𝗦𝗧𝗥𝗨𝗖𝗧𝗜𝗢𝗡𝗦 ⚠️ ✪ 𝗖𝗼𝗺𝗽𝗹𝗲𝘁𝗲 𝗮𝗹𝗹 𝗿𝗲𝗹𝗲𝘃𝗮𝗻𝘁 𝘀𝗲𝗰𝘁𝗶𝗼𝗻𝘀 ✪ 𝗣𝗿𝗼𝘃𝗶𝗱𝗲 𝗱𝗲𝘁𝗮𝗶𝗹𝗲𝗱 𝗮𝗻𝘀…"
type textarea "x"
type textarea "⚠️ 𝗙𝗢𝗥𝗠 𝗜𝗡𝗦𝗧𝗥𝗨𝗖𝗧𝗜𝗢𝗡𝗦 ⚠️ ✪ 𝗖𝗼𝗺𝗽𝗹𝗲𝘁𝗲 𝗮𝗹𝗹 𝗿𝗲𝗹𝗲𝘃𝗮𝗻𝘁 𝘀𝗲𝗰𝘁𝗶𝗼𝗻𝘀 ✪ 𝗣𝗿𝗼𝘃𝗶𝗱𝗲 𝗱𝗲𝘁𝗮𝗶𝗹𝗲𝗱 𝗮𝗻𝘀…"
type textarea "x"
type textarea "⚠️ 𝗙𝗢𝗥𝗠 𝗜𝗡𝗦𝗧𝗥𝗨𝗖𝗧𝗜𝗢𝗡𝗦 ⚠️ ✪ 𝗖𝗼𝗺𝗽𝗹𝗲𝘁𝗲 𝗮𝗹𝗹 𝗿𝗲𝗹𝗲𝘃𝗮𝗻𝘁 𝘀𝗲𝗰𝘁𝗶𝗼𝗻𝘀 ✪ 𝗣𝗿𝗼𝘃𝗶𝗱𝗲 𝗱𝗲𝘁𝗮𝗶𝗹𝗲𝗱 𝗮𝗻𝘀…"
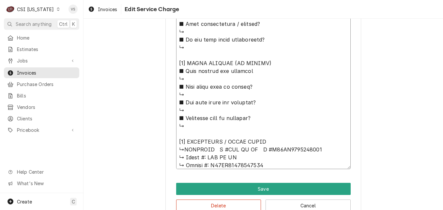
type textarea "x"
type textarea "⚠️ 𝗙𝗢𝗥𝗠 𝗜𝗡𝗦𝗧𝗥𝗨𝗖𝗧𝗜𝗢𝗡𝗦 ⚠️ ✪ 𝗖𝗼𝗺𝗽𝗹𝗲𝘁𝗲 𝗮𝗹𝗹 𝗿𝗲𝗹𝗲𝘃𝗮𝗻𝘁 𝘀𝗲𝗰𝘁𝗶𝗼𝗻𝘀 ✪ 𝗣𝗿𝗼𝘃𝗶𝗱𝗲 𝗱𝗲𝘁𝗮𝗶𝗹𝗲𝗱 𝗮𝗻𝘀…"
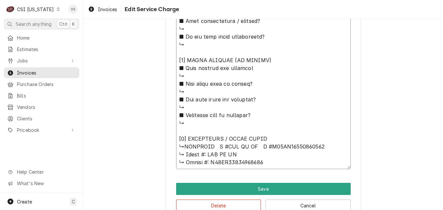
drag, startPoint x: 178, startPoint y: 157, endPoint x: 257, endPoint y: 166, distance: 79.5
type textarea "x"
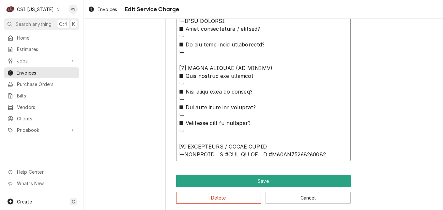
scroll to position [0, 0]
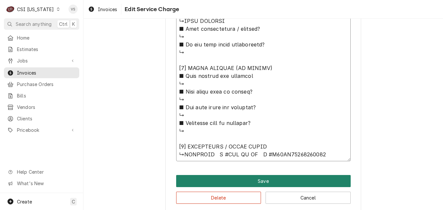
type textarea "⚠️ 𝗙𝗢𝗥𝗠 𝗜𝗡𝗦𝗧𝗥𝗨𝗖𝗧𝗜𝗢𝗡𝗦 ⚠️ ✪ 𝗖𝗼𝗺𝗽𝗹𝗲𝘁𝗲 𝗮𝗹𝗹 𝗿𝗲𝗹𝗲𝘃𝗮𝗻𝘁 𝘀𝗲𝗰𝘁𝗶𝗼𝗻𝘀 ✪ 𝗣𝗿𝗼𝘃𝗶𝗱𝗲 𝗱𝗲𝘁𝗮𝗶𝗹𝗲𝗱 𝗮𝗻𝘀…"
click at [257, 177] on button "Save" at bounding box center [263, 181] width 175 height 12
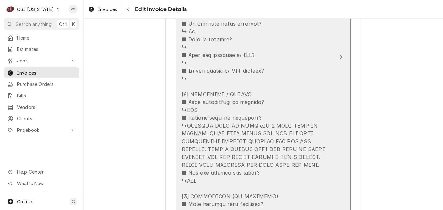
scroll to position [871, 0]
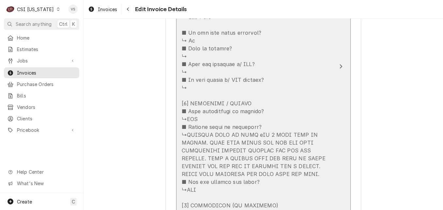
drag, startPoint x: 185, startPoint y: 118, endPoint x: 218, endPoint y: 118, distance: 33.0
click at [218, 118] on div "Update Line Item" at bounding box center [257, 142] width 150 height 478
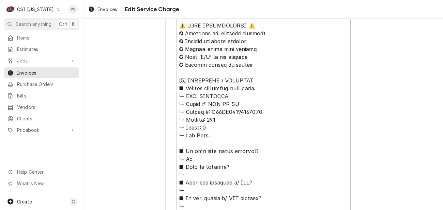
scroll to position [401, 0]
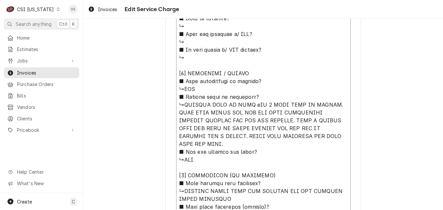
drag, startPoint x: 182, startPoint y: 96, endPoint x: 331, endPoint y: 135, distance: 154.6
click at [331, 135] on textarea "Service Summary ( optional )" at bounding box center [263, 112] width 175 height 484
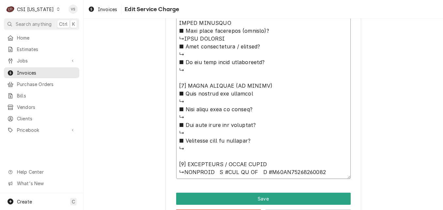
scroll to position [602, 0]
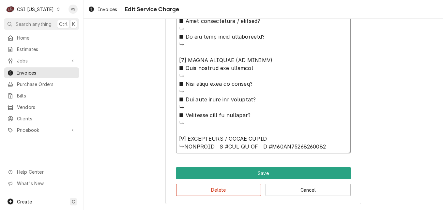
paste textarea "ALLOWED UNIT TO HEAT fOR 1 HOUR WITH NO ISSUES. TOOK SIDE PANEL OFF AND SAW THA…"
type textarea "x"
type textarea "⚠️ 𝗙𝗢𝗥𝗠 𝗜𝗡𝗦𝗧𝗥𝗨𝗖𝗧𝗜𝗢𝗡𝗦 ⚠️ ✪ 𝗖𝗼𝗺𝗽𝗹𝗲𝘁𝗲 𝗮𝗹𝗹 𝗿𝗲𝗹𝗲𝘃𝗮𝗻𝘁 𝘀𝗲𝗰𝘁𝗶𝗼𝗻𝘀 ✪ 𝗣𝗿𝗼𝘃𝗶𝗱𝗲 𝗱𝗲𝘁𝗮𝗶𝗹𝗲𝗱 𝗮𝗻𝘀…"
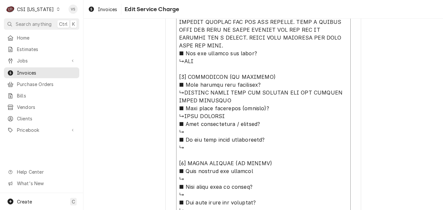
scroll to position [472, 0]
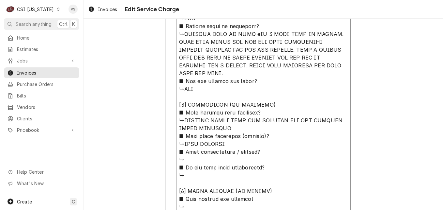
drag, startPoint x: 182, startPoint y: 120, endPoint x: 271, endPoint y: 126, distance: 89.0
click at [271, 126] on textarea "Service Summary ( optional )" at bounding box center [263, 57] width 175 height 515
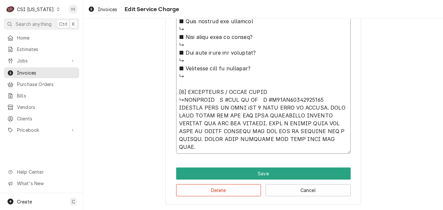
scroll to position [633, 0]
paste textarea "REMOVED MOLEX PLUG FOR COOLING FAN AND SPLICED WIRES TOGETHER"
type textarea "x"
type textarea "⚠️ 𝗙𝗢𝗥𝗠 𝗜𝗡𝗦𝗧𝗥𝗨𝗖𝗧𝗜𝗢𝗡𝗦 ⚠️ ✪ 𝗖𝗼𝗺𝗽𝗹𝗲𝘁𝗲 𝗮𝗹𝗹 𝗿𝗲𝗹𝗲𝘃𝗮𝗻𝘁 𝘀𝗲𝗰𝘁𝗶𝗼𝗻𝘀 ✪ 𝗣𝗿𝗼𝘃𝗶𝗱𝗲 𝗱𝗲𝘁𝗮𝗶𝗹𝗲𝗱 𝗮𝗻𝘀…"
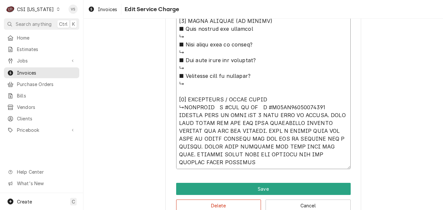
scroll to position [8, 0]
drag, startPoint x: 244, startPoint y: 114, endPoint x: 253, endPoint y: 113, distance: 9.1
type textarea "x"
type textarea "⚠️ 𝗙𝗢𝗥𝗠 𝗜𝗡𝗦𝗧𝗥𝗨𝗖𝗧𝗜𝗢𝗡𝗦 ⚠️ ✪ 𝗖𝗼𝗺𝗽𝗹𝗲𝘁𝗲 𝗮𝗹𝗹 𝗿𝗲𝗹𝗲𝘃𝗮𝗻𝘁 𝘀𝗲𝗰𝘁𝗶𝗼𝗻𝘀 ✪ 𝗣𝗿𝗼𝘃𝗶𝗱𝗲 𝗱𝗲𝘁𝗮𝗶𝗹𝗲𝗱 𝗮𝗻𝘀…"
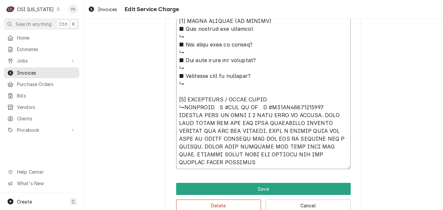
type textarea "x"
type textarea "⚠️ 𝗙𝗢𝗥𝗠 𝗜𝗡𝗦𝗧𝗥𝗨𝗖𝗧𝗜𝗢𝗡𝗦 ⚠️ ✪ 𝗖𝗼𝗺𝗽𝗹𝗲𝘁𝗲 𝗮𝗹𝗹 𝗿𝗲𝗹𝗲𝘃𝗮𝗻𝘁 𝘀𝗲𝗰𝘁𝗶𝗼𝗻𝘀 ✪ 𝗣𝗿𝗼𝘃𝗶𝗱𝗲 𝗱𝗲𝘁𝗮𝗶𝗹𝗲𝗱 𝗮𝗻𝘀…"
type textarea "x"
type textarea "⚠️ 𝗙𝗢𝗥𝗠 𝗜𝗡𝗦𝗧𝗥𝗨𝗖𝗧𝗜𝗢𝗡𝗦 ⚠️ ✪ 𝗖𝗼𝗺𝗽𝗹𝗲𝘁𝗲 𝗮𝗹𝗹 𝗿𝗲𝗹𝗲𝘃𝗮𝗻𝘁 𝘀𝗲𝗰𝘁𝗶𝗼𝗻𝘀 ✪ 𝗣𝗿𝗼𝘃𝗶𝗱𝗲 𝗱𝗲𝘁𝗮𝗶𝗹𝗲𝗱 𝗮𝗻𝘀…"
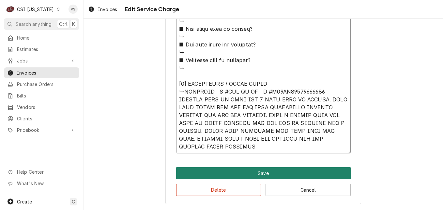
type textarea "x"
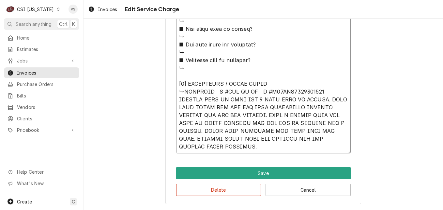
drag, startPoint x: 179, startPoint y: 91, endPoint x: 322, endPoint y: 148, distance: 153.8
type textarea "⚠️ 𝗙𝗢𝗥𝗠 𝗜𝗡𝗦𝗧𝗥𝗨𝗖𝗧𝗜𝗢𝗡𝗦 ⚠️ ✪ 𝗖𝗼𝗺𝗽𝗹𝗲𝘁𝗲 𝗮𝗹𝗹 𝗿𝗲𝗹𝗲𝘃𝗮𝗻𝘁 𝘀𝗲𝗰𝘁𝗶𝗼𝗻𝘀 ✪ 𝗣𝗿𝗼𝘃𝗶𝗱𝗲 𝗱𝗲𝘁𝗮𝗶𝗹𝗲𝗱 𝗮𝗻𝘀…"
click at [225, 186] on button "Delete" at bounding box center [218, 190] width 85 height 12
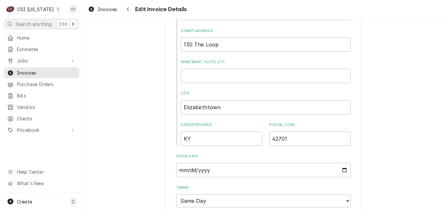
scroll to position [512, 0]
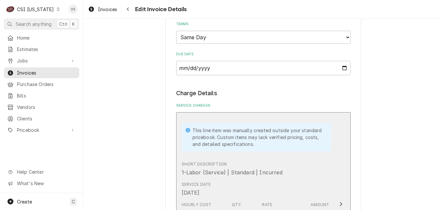
click at [291, 179] on div "Service Date Sep 25, 2025" at bounding box center [257, 189] width 150 height 20
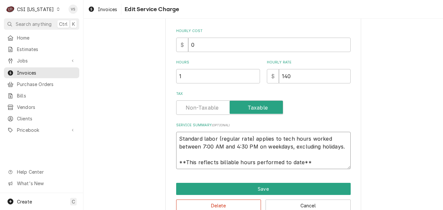
click at [176, 138] on textarea "Standard labor (regular rate) applies to tech hours worked between 7:00 AM and …" at bounding box center [263, 150] width 175 height 37
type textarea "x"
type textarea "Standard labor (regular rate) applies to tech hours worked between 7:00 AM and …"
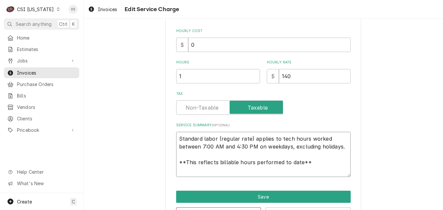
paste textarea "↳RATIONAL M #SCC WE XS S #E60SI17062594782 ALLOWED UNIT TO HEAT FOR 1 HOUR WITH…"
type textarea "x"
type textarea "↳RATIONAL M #SCC WE XS S #E60SI17062594782 ALLOWED UNIT TO HEAT FOR 1 HOUR WITH…"
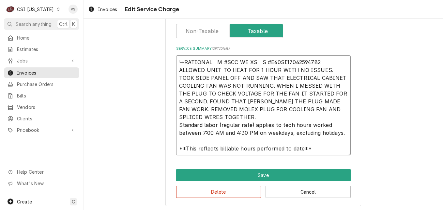
scroll to position [218, 0]
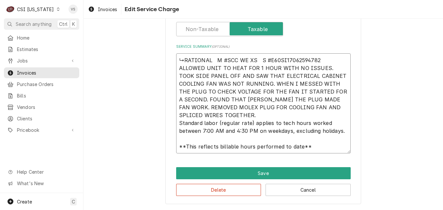
type textarea "x"
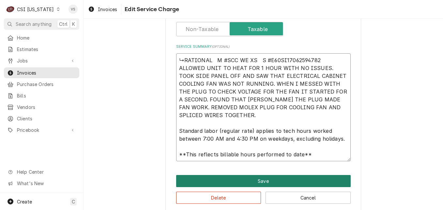
type textarea "↳RATIONAL M #SCC WE XS S #E60SI17062594782 ALLOWED UNIT TO HEAT FOR 1 HOUR WITH…"
click at [248, 176] on button "Save" at bounding box center [263, 181] width 175 height 12
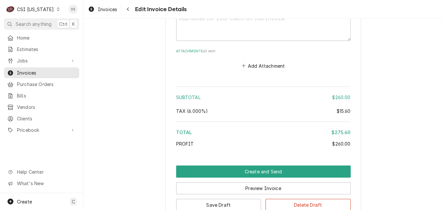
scroll to position [1194, 0]
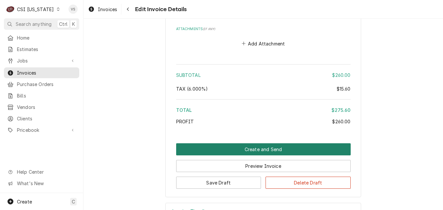
click at [230, 143] on button "Create and Send" at bounding box center [263, 149] width 175 height 12
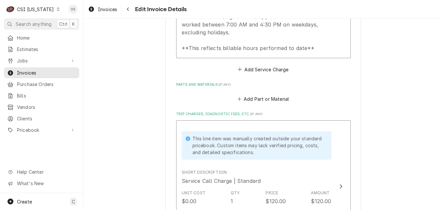
scroll to position [905, 0]
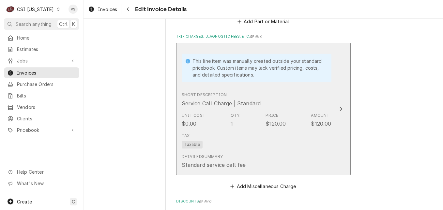
click at [236, 130] on div "Tax Taxable" at bounding box center [257, 140] width 150 height 21
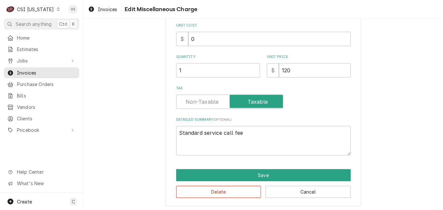
scroll to position [63, 0]
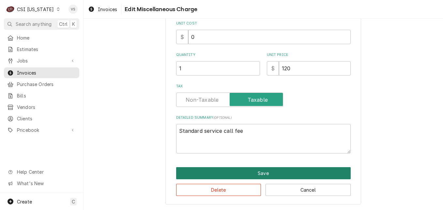
click at [232, 173] on button "Save" at bounding box center [263, 173] width 175 height 12
type textarea "x"
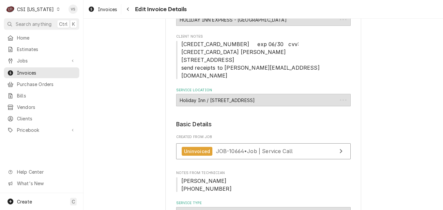
scroll to position [905, 0]
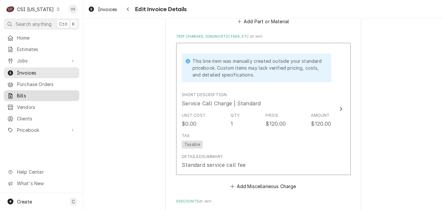
click at [48, 93] on span "Bills" at bounding box center [46, 95] width 59 height 7
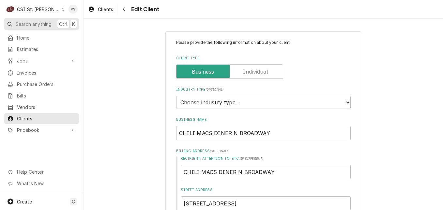
scroll to position [261, 0]
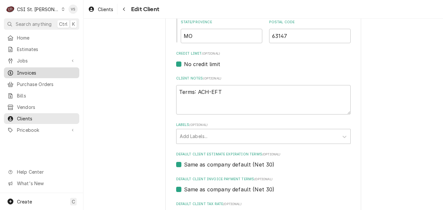
click at [32, 71] on span "Invoices" at bounding box center [46, 72] width 59 height 7
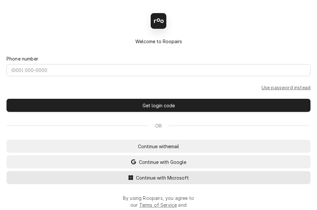
click at [159, 180] on span "Continue with Microsoft" at bounding box center [163, 177] width 56 height 7
click at [173, 180] on span "Continue with Microsoft" at bounding box center [163, 177] width 56 height 7
click at [159, 180] on span "Continue with Microsoft" at bounding box center [163, 177] width 56 height 7
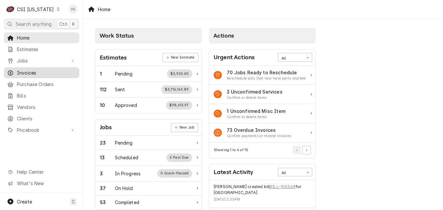
click at [29, 71] on span "Invoices" at bounding box center [46, 72] width 59 height 7
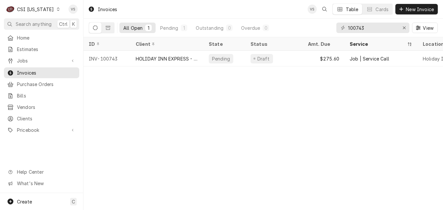
click at [57, 10] on icon "Dynamic Content Wrapper" at bounding box center [58, 9] width 3 height 3
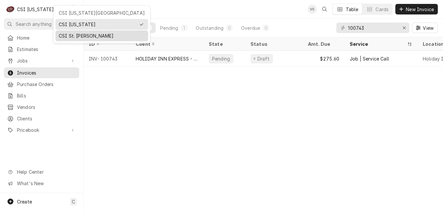
click at [72, 36] on div "CSI St. [PERSON_NAME]" at bounding box center [102, 35] width 86 height 7
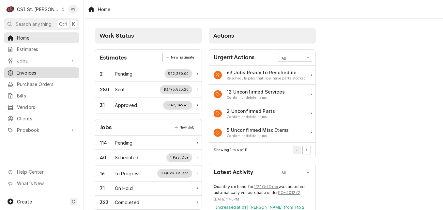
click at [31, 70] on span "Invoices" at bounding box center [46, 72] width 59 height 7
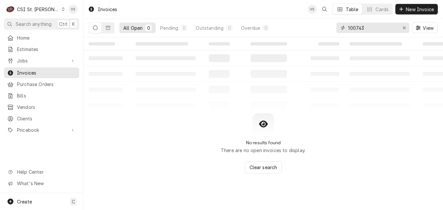
click at [366, 28] on input "100743" at bounding box center [372, 28] width 49 height 10
drag, startPoint x: 366, startPoint y: 27, endPoint x: 324, endPoint y: 30, distance: 42.5
click at [296, 29] on div "All Open 0 Pending 0 Outstanding 0 Overdue 0 100743 View" at bounding box center [263, 28] width 349 height 18
type input "4"
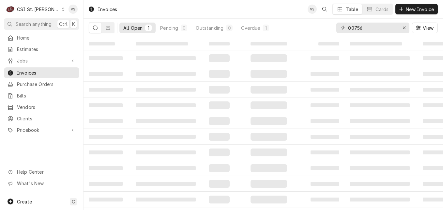
click at [348, 29] on div "00756" at bounding box center [373, 28] width 73 height 10
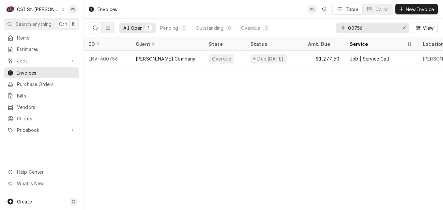
click at [348, 27] on div "00756" at bounding box center [373, 28] width 73 height 10
click at [348, 29] on input "00756" at bounding box center [372, 28] width 49 height 10
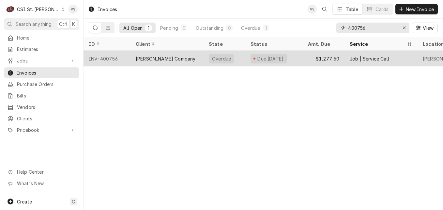
type input "400756"
click at [185, 57] on div "[PERSON_NAME] Company" at bounding box center [167, 59] width 73 height 16
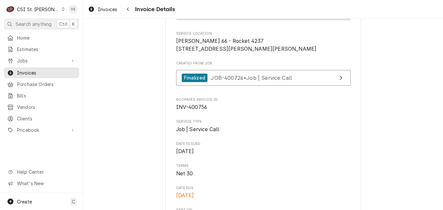
scroll to position [65, 0]
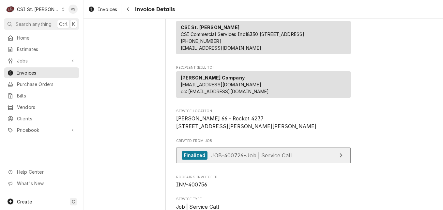
click at [228, 158] on span "JOB-400726 • Job | Service Call" at bounding box center [251, 155] width 81 height 7
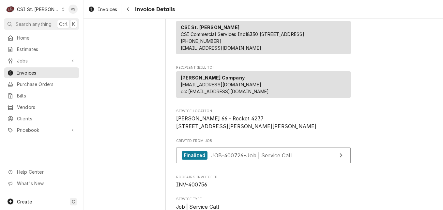
click at [62, 10] on icon "Dynamic Content Wrapper" at bounding box center [63, 9] width 3 height 3
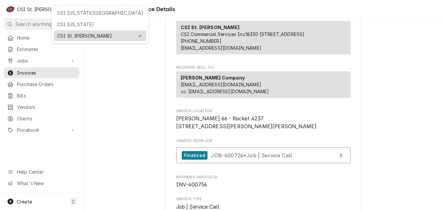
click at [64, 33] on div "CSI St. [PERSON_NAME]" at bounding box center [95, 35] width 77 height 7
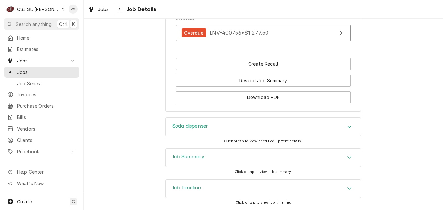
scroll to position [693, 0]
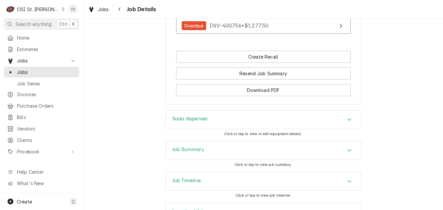
click at [188, 146] on h3 "Job Summary" at bounding box center [188, 149] width 32 height 6
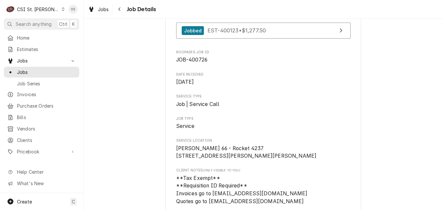
scroll to position [131, 0]
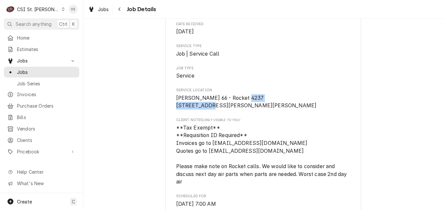
drag, startPoint x: 225, startPoint y: 99, endPoint x: 172, endPoint y: 98, distance: 52.6
drag, startPoint x: 172, startPoint y: 98, endPoint x: 184, endPoint y: 100, distance: 12.0
copy span "[STREET_ADDRESS][PERSON_NAME]"
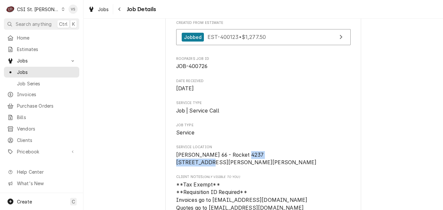
scroll to position [0, 0]
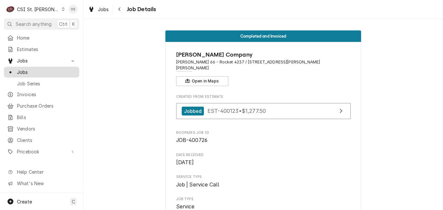
click at [29, 69] on span "Jobs" at bounding box center [46, 72] width 59 height 7
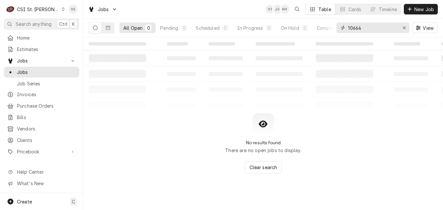
click at [346, 29] on div "10664" at bounding box center [373, 28] width 73 height 10
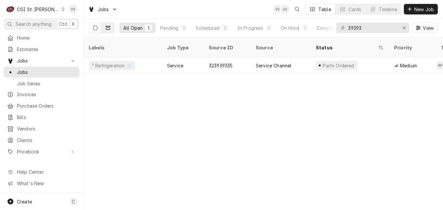
click at [108, 28] on icon "Dynamic Content Wrapper" at bounding box center [108, 27] width 5 height 5
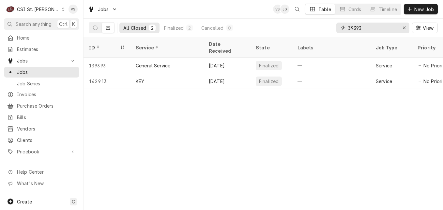
click at [368, 27] on input "39393" at bounding box center [372, 28] width 49 height 10
drag, startPoint x: 367, startPoint y: 27, endPoint x: 311, endPoint y: 29, distance: 56.2
click at [311, 29] on div "All Closed 2 Finalized 2 Cancelled 0 39393 View" at bounding box center [263, 28] width 349 height 18
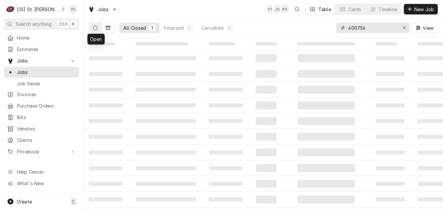
type input "400756"
click at [93, 27] on button "Dynamic Content Wrapper" at bounding box center [95, 28] width 12 height 10
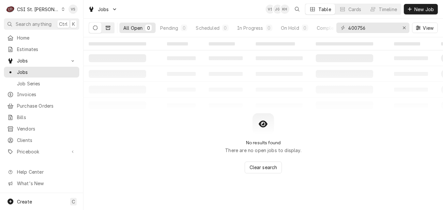
click at [107, 31] on button "Dynamic Content Wrapper" at bounding box center [108, 28] width 12 height 10
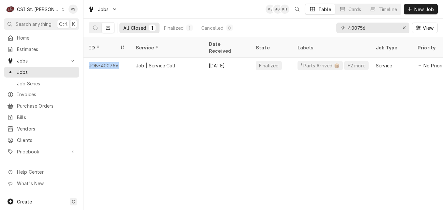
drag, startPoint x: 126, startPoint y: 57, endPoint x: 132, endPoint y: 97, distance: 40.3
click at [132, 97] on div "ID Service Date Received State Labels Job Type Priority Techs Client Location N…" at bounding box center [264, 123] width 360 height 172
click at [35, 94] on span "Invoices" at bounding box center [46, 94] width 59 height 7
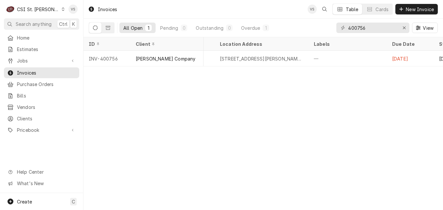
scroll to position [0, 289]
click at [18, 60] on span "Jobs" at bounding box center [41, 60] width 49 height 7
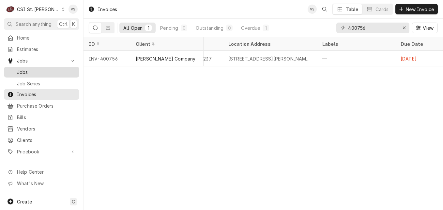
click at [20, 69] on span "Jobs" at bounding box center [46, 72] width 59 height 7
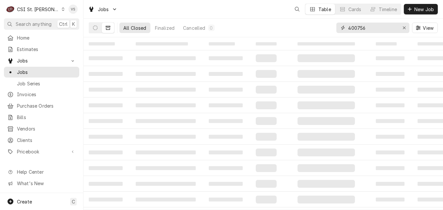
click at [366, 28] on input "400756" at bounding box center [372, 28] width 49 height 10
click at [367, 26] on input "400756" at bounding box center [372, 28] width 49 height 10
click at [367, 28] on input "400756" at bounding box center [372, 28] width 49 height 10
click at [321, 28] on div "All Closed Finalized Cancelled 0 400756 View" at bounding box center [263, 28] width 349 height 18
type input "664 junger"
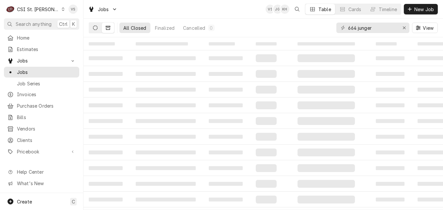
click at [95, 29] on icon "Dynamic Content Wrapper" at bounding box center [95, 27] width 5 height 5
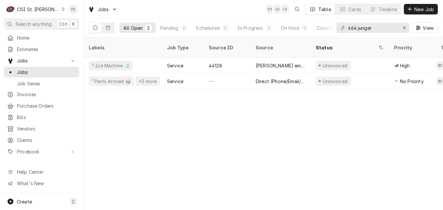
scroll to position [0, 315]
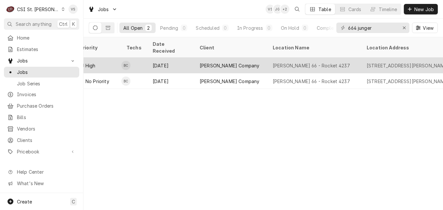
click at [181, 57] on div "Sep 12" at bounding box center [171, 65] width 47 height 16
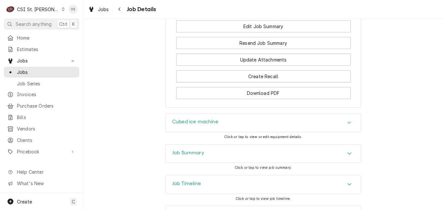
scroll to position [892, 0]
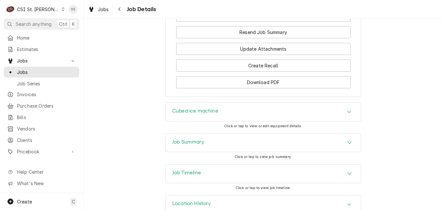
click at [194, 134] on div "Job Summary" at bounding box center [263, 143] width 195 height 18
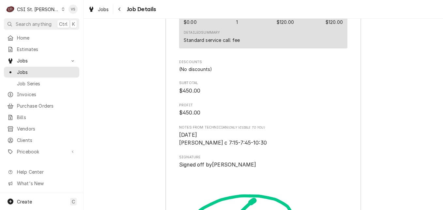
scroll to position [1872, 0]
click at [40, 71] on span "Jobs" at bounding box center [46, 72] width 59 height 7
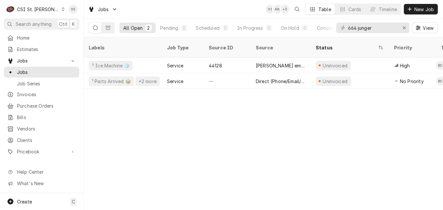
scroll to position [0, 315]
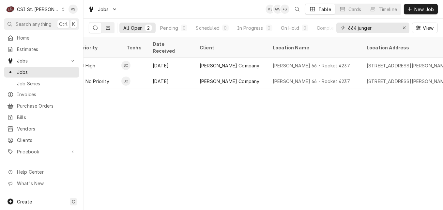
click at [110, 26] on button "Dynamic Content Wrapper" at bounding box center [108, 28] width 12 height 10
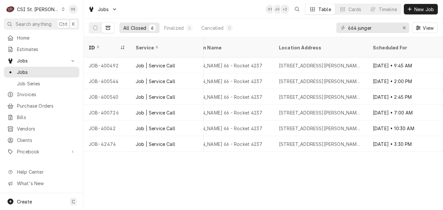
scroll to position [0, 405]
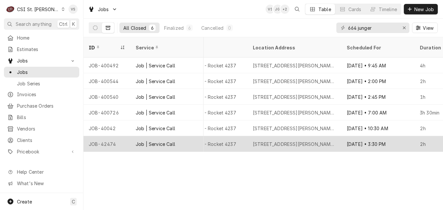
click at [234, 136] on div "Phillips 66 - Rocket 4237" at bounding box center [201, 144] width 94 height 16
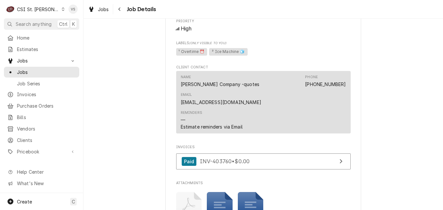
scroll to position [490, 0]
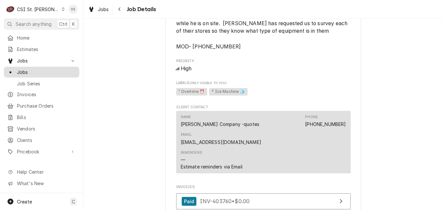
click at [39, 69] on span "Jobs" at bounding box center [46, 72] width 59 height 7
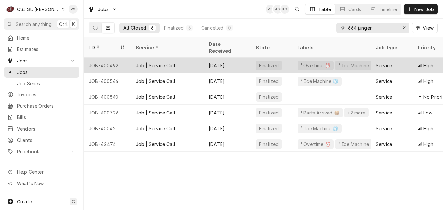
click at [185, 59] on div "Job | Service Call" at bounding box center [167, 65] width 73 height 16
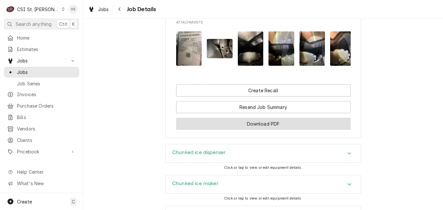
scroll to position [653, 0]
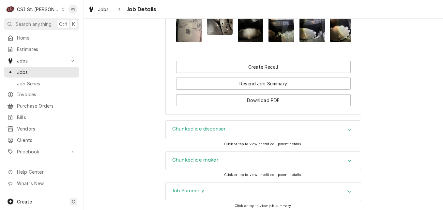
click at [199, 187] on div "Job Summary" at bounding box center [188, 191] width 32 height 8
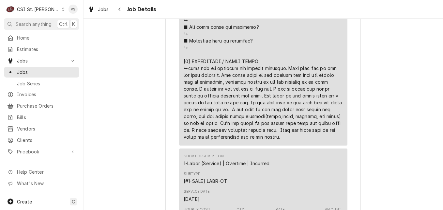
scroll to position [1306, 0]
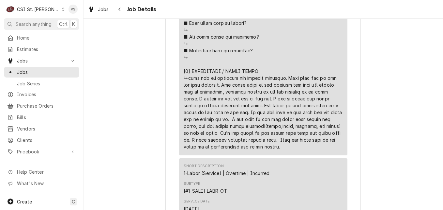
drag, startPoint x: 186, startPoint y: 60, endPoint x: 264, endPoint y: 114, distance: 95.4
drag, startPoint x: 264, startPoint y: 114, endPoint x: 219, endPoint y: 77, distance: 58.7
copy div "o the front wall like the other side is. I took several pictures showing this. …"
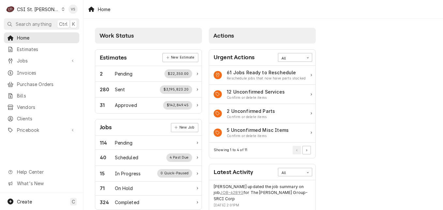
click at [62, 10] on icon "Dynamic Content Wrapper" at bounding box center [63, 9] width 3 height 3
click at [49, 11] on html "C CSI St. Louis VS Search anything Ctrl K Home Estimates Jobs Jobs Job Series I…" at bounding box center [221, 105] width 443 height 210
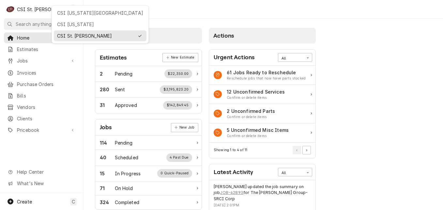
click at [49, 10] on html "C CSI St. Louis VS Search anything Ctrl K Home Estimates Jobs Jobs Job Series I…" at bounding box center [221, 105] width 443 height 210
click at [70, 23] on div "Ctrl K" at bounding box center [66, 24] width 19 height 8
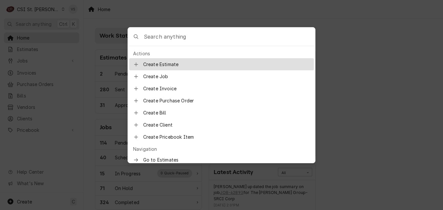
click at [234, 16] on body "C CSI St. Louis VS Search anything Ctrl K Home Estimates Jobs Jobs Job Series I…" at bounding box center [221, 105] width 443 height 210
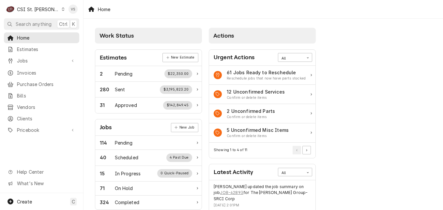
click at [62, 8] on icon "Dynamic Content Wrapper" at bounding box center [63, 9] width 3 height 3
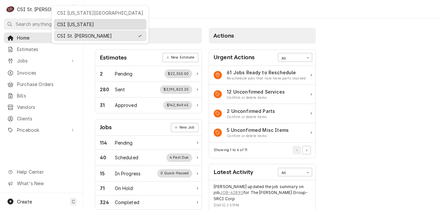
click at [73, 24] on div "CSI [US_STATE]" at bounding box center [100, 24] width 86 height 7
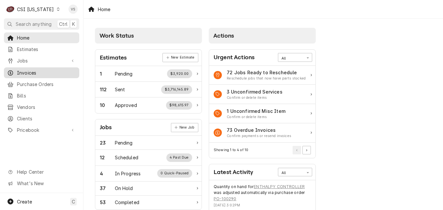
click at [34, 70] on span "Invoices" at bounding box center [46, 72] width 59 height 7
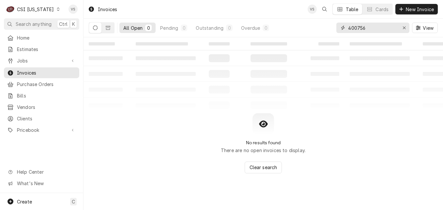
drag, startPoint x: 378, startPoint y: 28, endPoint x: 328, endPoint y: 31, distance: 50.0
click at [334, 28] on div "All Open 0 Pending 0 Outstanding 0 Overdue 0 400756 View" at bounding box center [263, 28] width 349 height 18
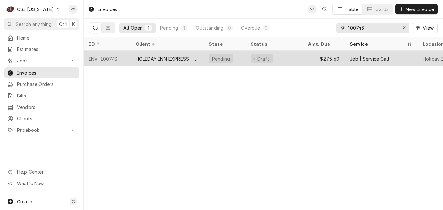
type input "100743"
click at [180, 55] on div "HOLIDAY INN EXPRESS - [GEOGRAPHIC_DATA]" at bounding box center [167, 58] width 63 height 7
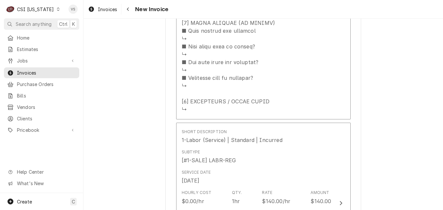
scroll to position [1110, 0]
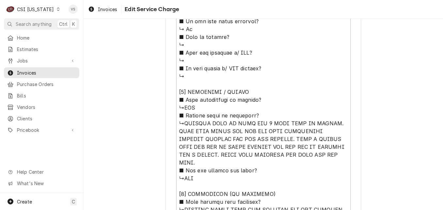
scroll to position [636, 0]
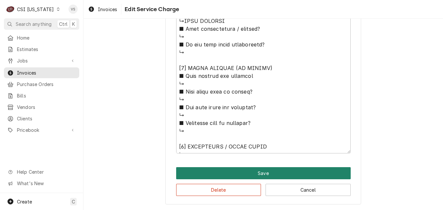
click at [267, 174] on button "Save" at bounding box center [263, 173] width 175 height 12
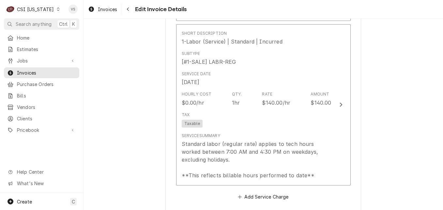
scroll to position [1221, 0]
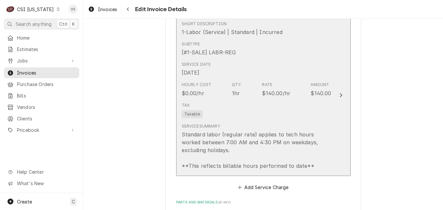
click at [254, 134] on div "Standard labor (regular rate) applies to tech hours worked between 7:00 AM and …" at bounding box center [257, 149] width 150 height 39
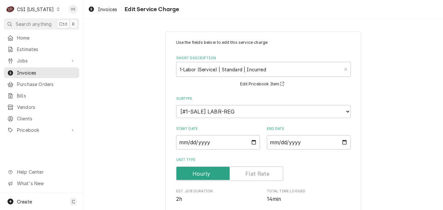
scroll to position [198, 0]
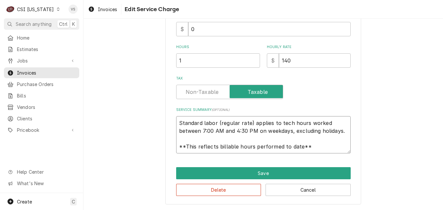
click at [177, 122] on textarea "Standard labor (regular rate) applies to tech hours worked between 7:00 AM and …" at bounding box center [263, 134] width 175 height 37
click at [177, 123] on textarea "Standard labor (regular rate) applies to tech hours worked between 7:00 AM and …" at bounding box center [263, 134] width 175 height 37
type textarea "x"
type textarea "Standard labor (regular rate) applies to tech hours worked between 7:00 AM and …"
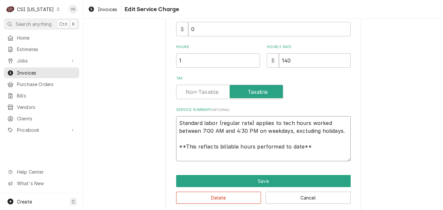
click at [178, 120] on textarea "Standard labor (regular rate) applies to tech hours worked between 7:00 AM and …" at bounding box center [263, 138] width 175 height 45
paste textarea "↳RATIONAL M #SCC WE XS S #E60SI17062594782 ALLOWED UNIT TO HEAT FOR 1 HOUR WITH…"
type textarea "x"
type textarea "↳RATIONAL M #SCC WE XS S #E60SI17062594782 ALLOWED UNIT TO HEAT FOR 1 HOUR WITH…"
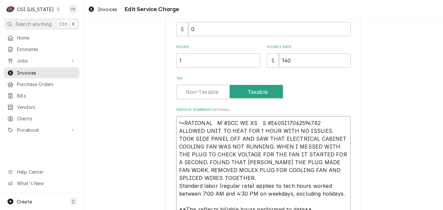
scroll to position [8, 0]
type textarea "x"
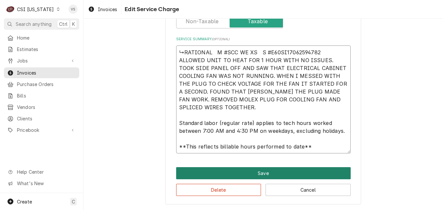
type textarea "↳RATIONAL M #SCC WE XS S #E60SI17062594782 ALLOWED UNIT TO HEAT FOR 1 HOUR WITH…"
click at [237, 172] on button "Save" at bounding box center [263, 173] width 175 height 12
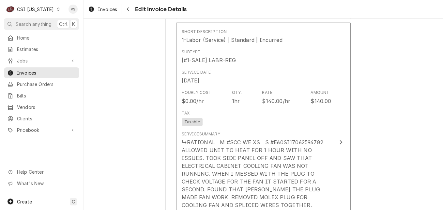
scroll to position [1253, 0]
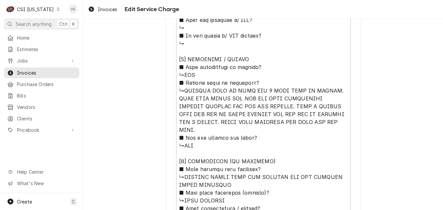
scroll to position [636, 0]
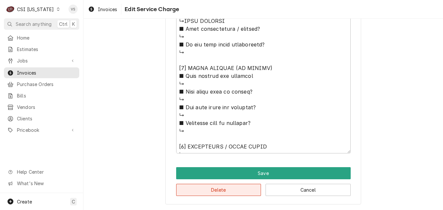
click at [207, 192] on button "Delete" at bounding box center [218, 190] width 85 height 12
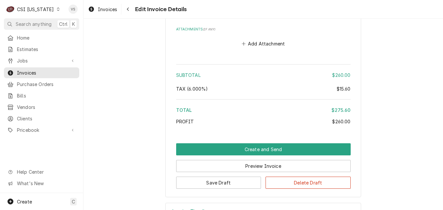
scroll to position [1157, 0]
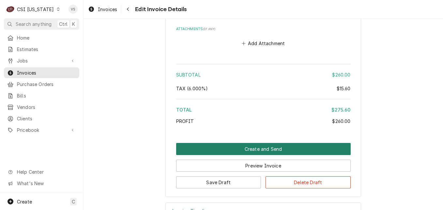
click at [238, 143] on button "Create and Send" at bounding box center [263, 149] width 175 height 12
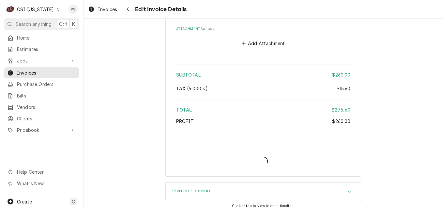
scroll to position [1137, 0]
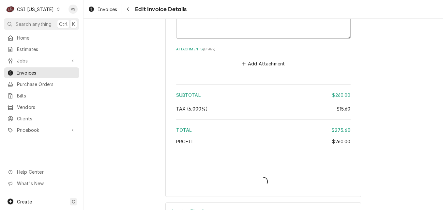
type textarea "x"
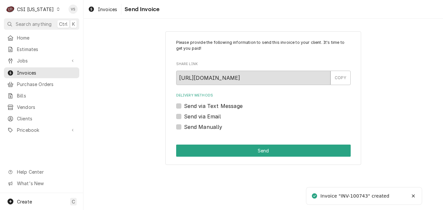
click at [184, 128] on label "Send Manually" at bounding box center [203, 127] width 39 height 8
click at [184, 128] on input "Send Manually" at bounding box center [271, 130] width 175 height 14
checkbox input "true"
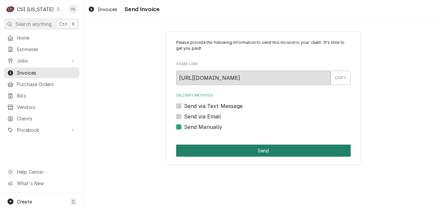
click at [206, 147] on button "Send" at bounding box center [263, 150] width 175 height 12
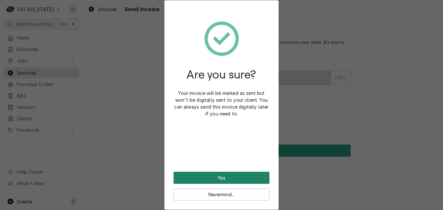
click at [226, 176] on button "Yes" at bounding box center [222, 177] width 96 height 12
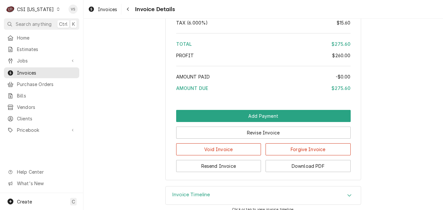
scroll to position [1173, 0]
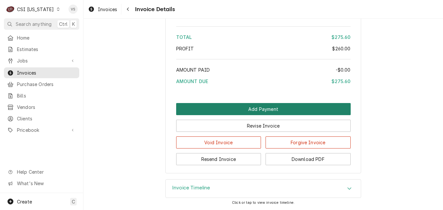
click at [211, 110] on button "Add Payment" at bounding box center [263, 109] width 175 height 12
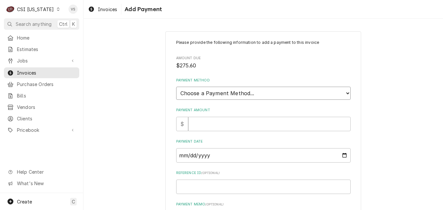
click at [344, 93] on select "Choose a Payment Method... Cash Check Credit/Debit Card ACH/eCheck Other" at bounding box center [263, 93] width 175 height 13
select select "3"
click at [176, 87] on select "Choose a Payment Method... Cash Check Credit/Debit Card ACH/eCheck Other" at bounding box center [263, 93] width 175 height 13
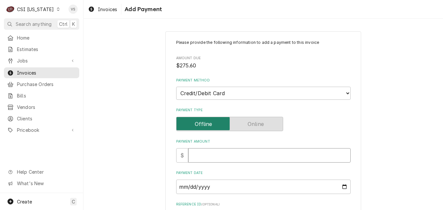
click at [200, 153] on input "Payment Amount" at bounding box center [269, 155] width 163 height 14
type textarea "x"
type input "2"
type textarea "x"
type input "27"
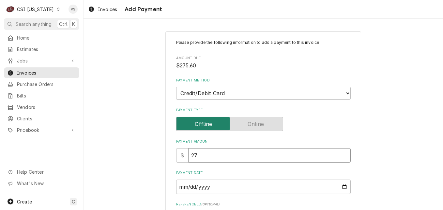
type textarea "x"
type input "275"
type textarea "x"
type input "275.6"
type textarea "x"
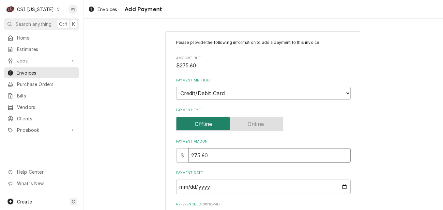
type input "275.60"
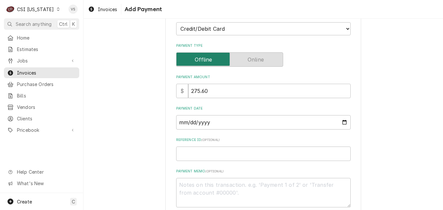
scroll to position [65, 0]
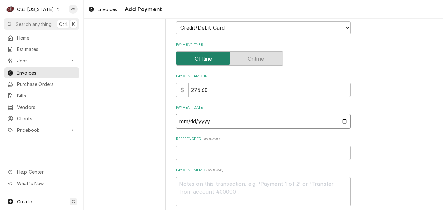
click at [344, 122] on input "Payment Date" at bounding box center [263, 121] width 175 height 14
type input "2025-09-25"
click at [181, 152] on input "Reference ID ( optional )" at bounding box center [263, 152] width 175 height 14
type textarea "x"
type input "0"
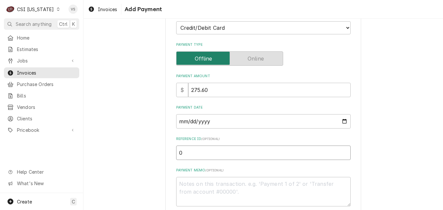
type textarea "x"
type input "07"
type textarea "x"
type input "072"
type textarea "x"
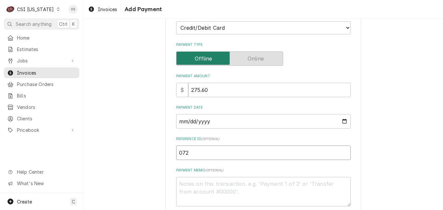
type input "0722"
type textarea "x"
type input "07226"
type textarea "x"
type input "07226d"
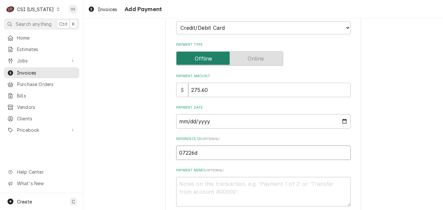
type textarea "x"
type input "07226"
type textarea "x"
type input "07226D"
click at [193, 182] on textarea "Payment Memo ( optional )" at bounding box center [263, 191] width 175 height 29
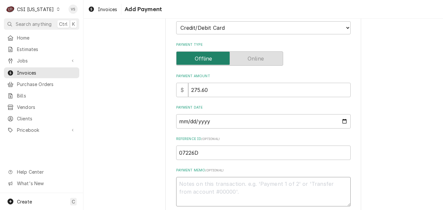
type textarea "x"
type textarea "V"
type textarea "x"
type textarea "VI"
type textarea "x"
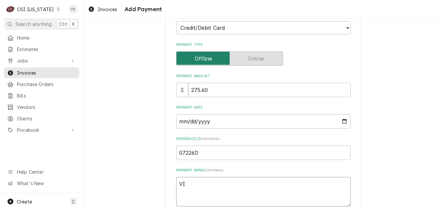
type textarea "VID"
type textarea "x"
type textarea "VI"
type textarea "x"
type textarea "VIS"
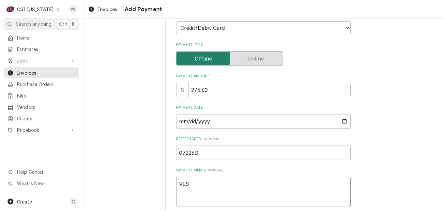
type textarea "x"
type textarea "VISA"
type textarea "x"
type textarea "VISA"
type textarea "x"
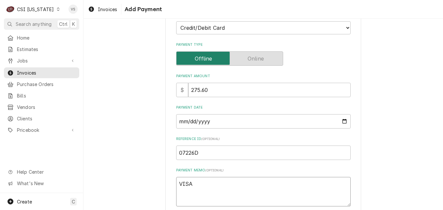
type textarea "VISA 1"
type textarea "x"
type textarea "VISA 19"
type textarea "x"
type textarea "VISA 197"
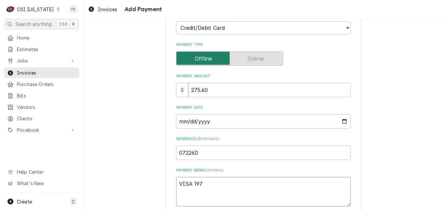
type textarea "x"
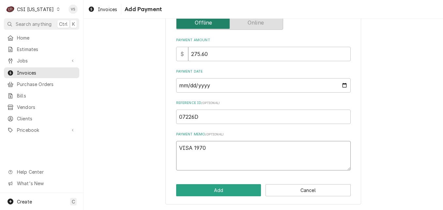
scroll to position [102, 0]
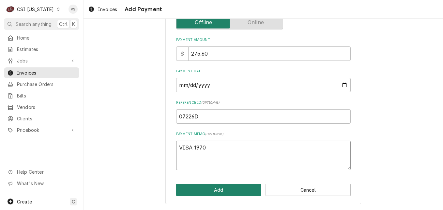
type textarea "VISA 1970"
click at [229, 189] on button "Add" at bounding box center [218, 190] width 85 height 12
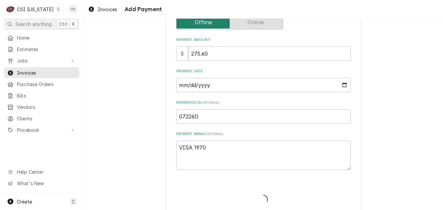
type textarea "x"
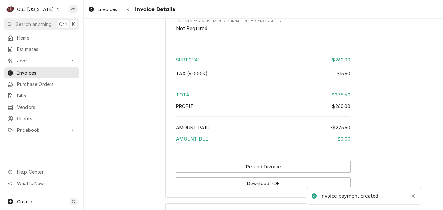
scroll to position [1249, 0]
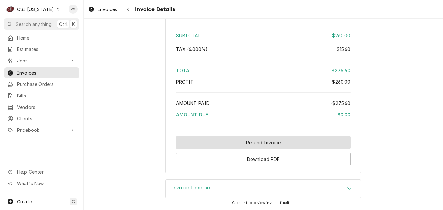
click at [234, 145] on button "Resend Invoice" at bounding box center [263, 142] width 175 height 12
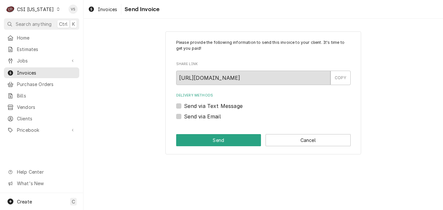
click at [184, 117] on label "Send via Email" at bounding box center [202, 116] width 37 height 8
click at [184, 117] on input "Send via Email" at bounding box center [271, 119] width 175 height 14
checkbox input "true"
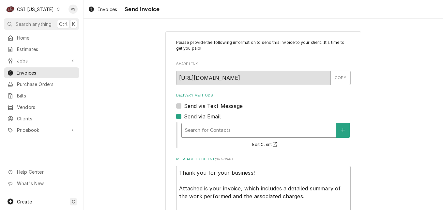
click at [206, 134] on div "Delivery Methods" at bounding box center [259, 130] width 148 height 12
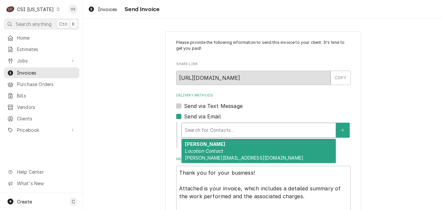
click at [208, 151] on em "Location Contact" at bounding box center [204, 151] width 38 height 6
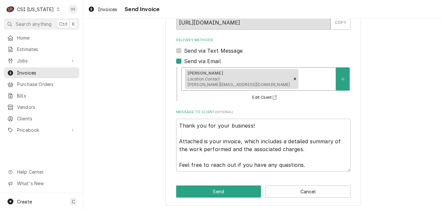
scroll to position [57, 0]
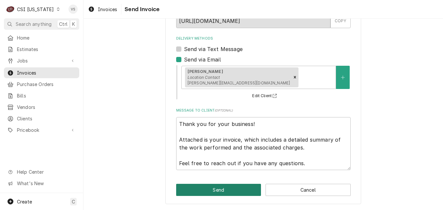
click at [220, 188] on button "Send" at bounding box center [218, 190] width 85 height 12
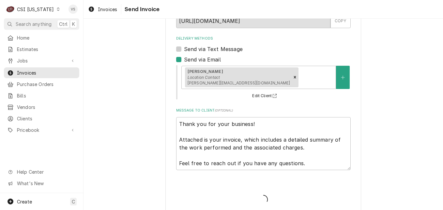
type textarea "x"
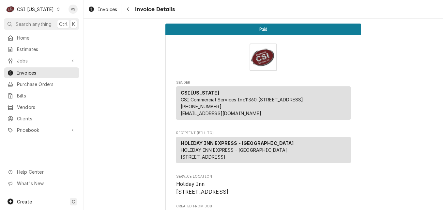
click at [57, 8] on icon "Dynamic Content Wrapper" at bounding box center [58, 9] width 3 height 3
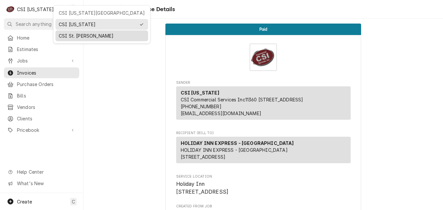
click at [68, 32] on div "CSI St. [PERSON_NAME]" at bounding box center [102, 35] width 86 height 7
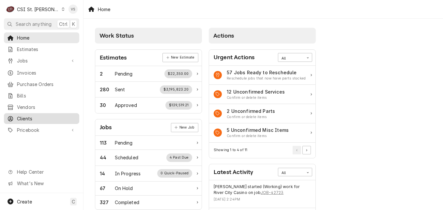
click at [30, 115] on span "Clients" at bounding box center [46, 118] width 59 height 7
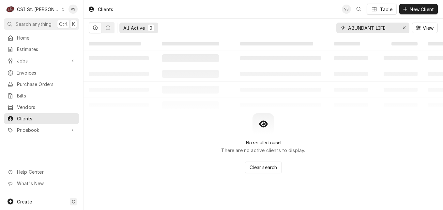
drag, startPoint x: 392, startPoint y: 28, endPoint x: 354, endPoint y: 27, distance: 38.2
click at [344, 28] on div "ABUNDANT LIFE" at bounding box center [373, 28] width 73 height 10
type input "S"
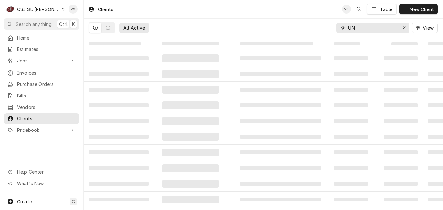
type input "U"
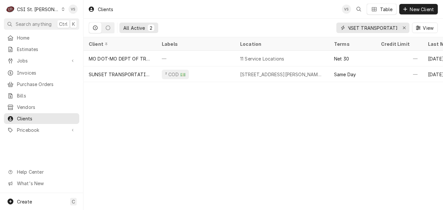
scroll to position [0, 14]
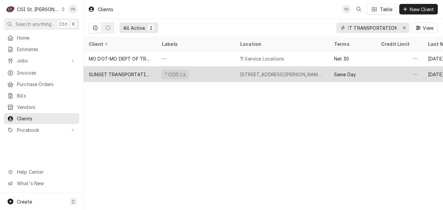
type input "SUNSET TRANSPORTATION"
click at [118, 74] on div "SUNSET TRANSPORTATION" at bounding box center [120, 74] width 63 height 7
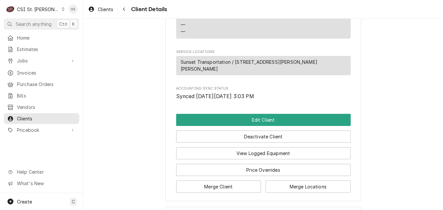
scroll to position [324, 0]
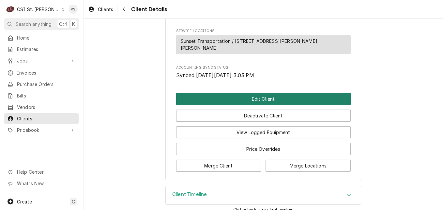
click at [224, 93] on button "Edit Client" at bounding box center [263, 99] width 175 height 12
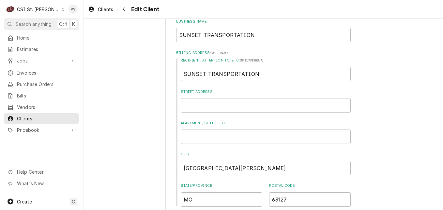
scroll to position [131, 0]
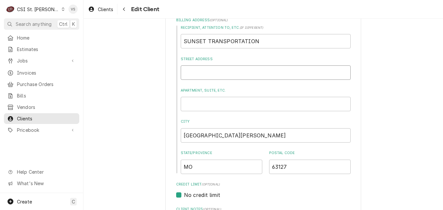
click at [185, 69] on input "Street Address" at bounding box center [266, 72] width 170 height 14
type textarea "x"
type input "1"
type textarea "x"
type input "10"
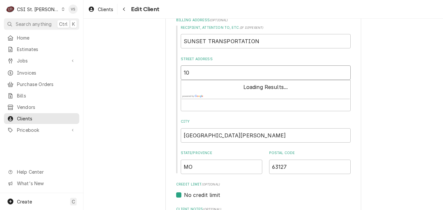
type textarea "x"
type input "108"
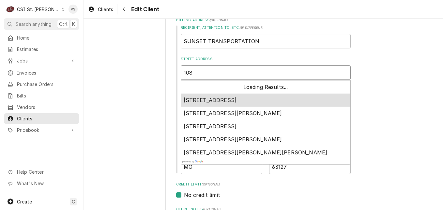
type textarea "x"
type input "1087"
type textarea "x"
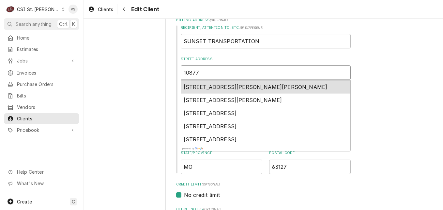
type input "10877"
type textarea "x"
type input "10877 e"
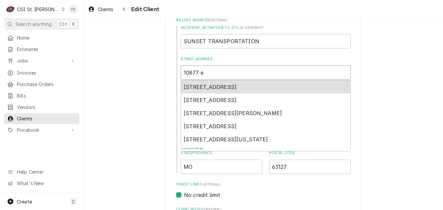
type textarea "x"
type input "10877"
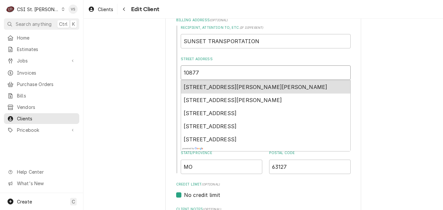
type textarea "x"
type input "10877 E"
type textarea "x"
type input "10877 ES"
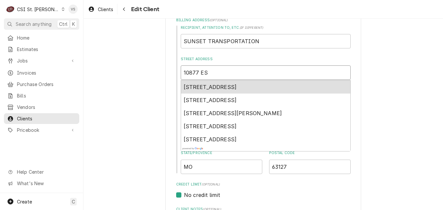
type textarea "x"
type input "10877 E"
type textarea "x"
type input "10877"
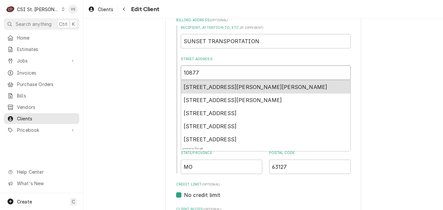
type textarea "x"
type input "10877 W"
type textarea "x"
type input "10877 [GEOGRAPHIC_DATA]"
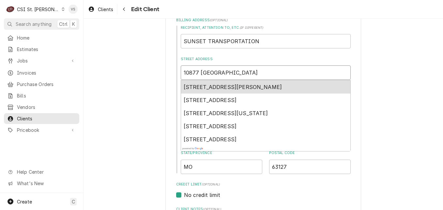
type textarea "x"
type input "10877 WAT"
type textarea "x"
type input "10877 WATS"
type textarea "x"
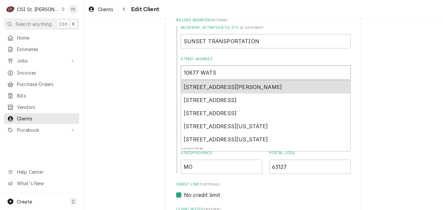
type input "10877 WATSO"
type textarea "x"
type input "10877 [PERSON_NAME]"
type textarea "x"
type input "10877 [PERSON_NAME]"
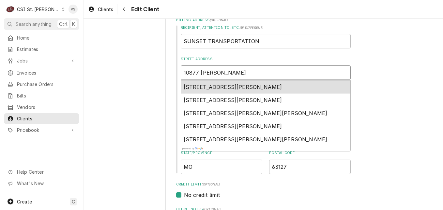
type textarea "x"
type input "10877 [PERSON_NAME]"
type textarea "x"
type input "10877 WATSO"
type textarea "x"
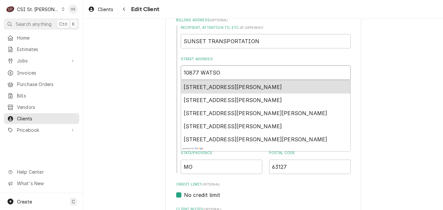
type input "10877 WATS"
type textarea "x"
type input "10877 WAT"
type textarea "x"
type input "10877 [GEOGRAPHIC_DATA]"
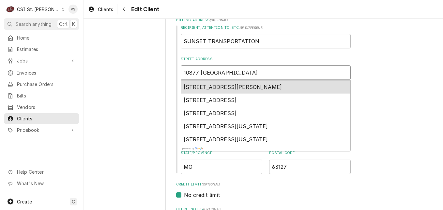
type textarea "x"
type input "10877 W"
type textarea "x"
type input "10877 Wa"
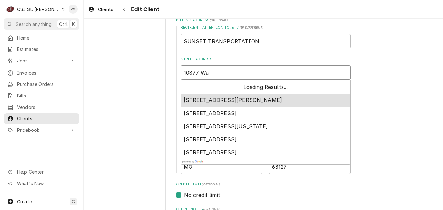
type textarea "x"
type input "10877 Wat"
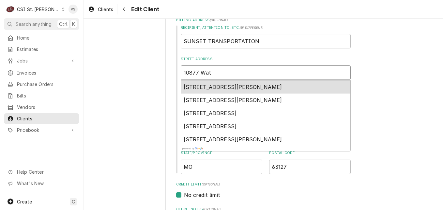
type textarea "x"
type input "10877 Wats"
type textarea "x"
type input "10877 Watso"
type textarea "x"
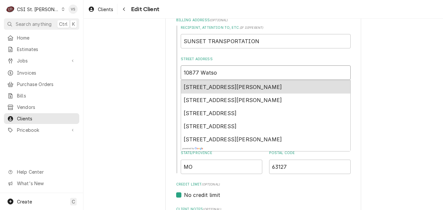
type input "10877 Watson"
type textarea "x"
type input "10877 Watson"
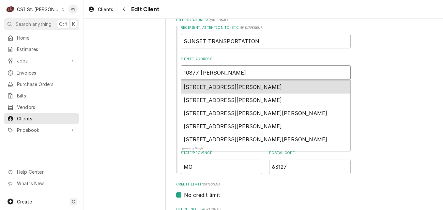
click at [214, 83] on div "10877 Watson Road, St. Louis, MO, USA" at bounding box center [265, 86] width 169 height 13
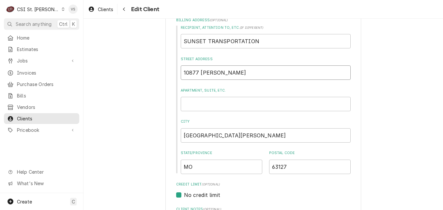
type textarea "x"
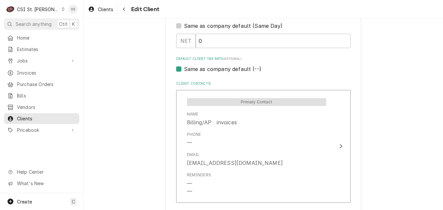
scroll to position [457, 0]
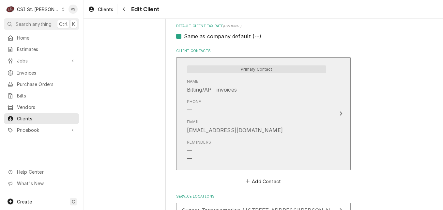
type input "10877 Watson Rd"
click at [288, 111] on div "Phone —" at bounding box center [256, 106] width 139 height 20
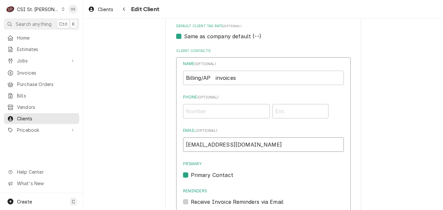
drag, startPoint x: 194, startPoint y: 145, endPoint x: 183, endPoint y: 146, distance: 10.8
click at [183, 146] on input "internationalap@sunsettrans.com" at bounding box center [263, 144] width 161 height 14
drag, startPoint x: 208, startPoint y: 77, endPoint x: 181, endPoint y: 79, distance: 27.2
click at [183, 79] on input "Billing/AP invoices" at bounding box center [263, 78] width 161 height 14
drag, startPoint x: 220, startPoint y: 78, endPoint x: 172, endPoint y: 78, distance: 48.0
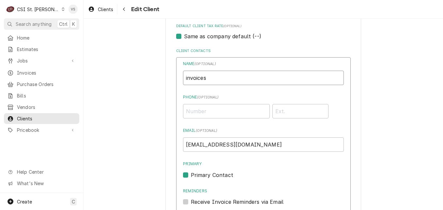
type input "i"
type input "Invoices"
click at [186, 145] on input "internationalap@sunsettrans.com" at bounding box center [263, 144] width 161 height 14
drag, startPoint x: 280, startPoint y: 146, endPoint x: 153, endPoint y: 147, distance: 126.7
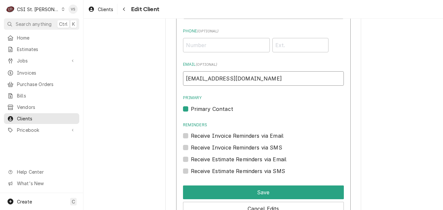
scroll to position [588, 0]
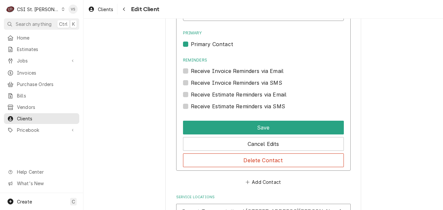
type input "[EMAIL_ADDRESS][DOMAIN_NAME]"
click at [191, 71] on label "Receive Invoice Reminders via Email" at bounding box center [237, 71] width 93 height 8
click at [191, 71] on input "Reminders" at bounding box center [271, 74] width 161 height 14
checkbox input "true"
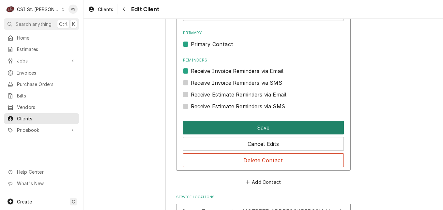
click at [222, 125] on button "Save" at bounding box center [263, 127] width 161 height 14
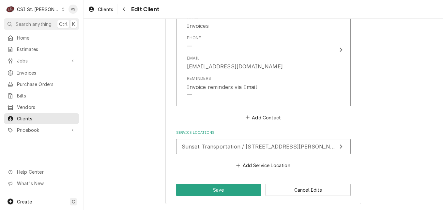
scroll to position [521, 0]
click at [254, 118] on button "Add Contact" at bounding box center [264, 117] width 38 height 9
type textarea "x"
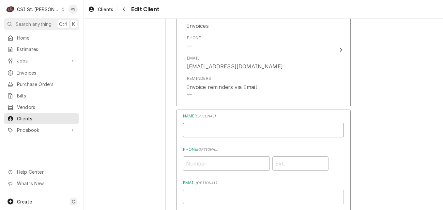
click at [211, 129] on input "Business Name" at bounding box center [263, 130] width 161 height 14
type input "L"
type input "[PERSON_NAME]-ap"
type input "[PHONE_NUMBER]"
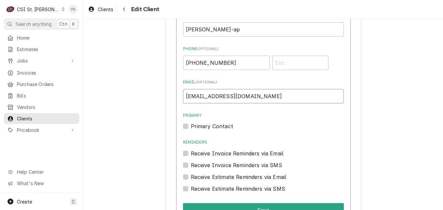
scroll to position [651, 0]
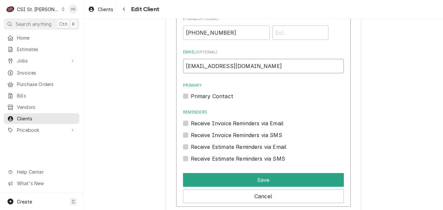
type input "[EMAIL_ADDRESS][DOMAIN_NAME]"
click at [191, 123] on label "Receive Invoice Reminders via Email" at bounding box center [237, 123] width 93 height 8
click at [191, 123] on input "Reminders" at bounding box center [271, 126] width 161 height 14
checkbox input "true"
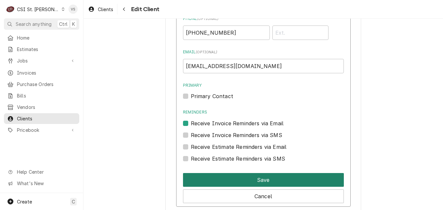
click at [228, 184] on button "Save" at bounding box center [263, 180] width 161 height 14
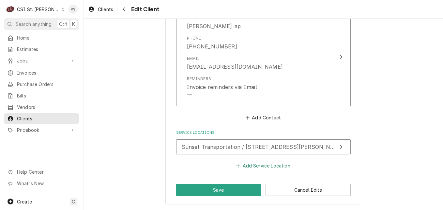
click at [252, 166] on button "Add Service Location" at bounding box center [263, 165] width 56 height 9
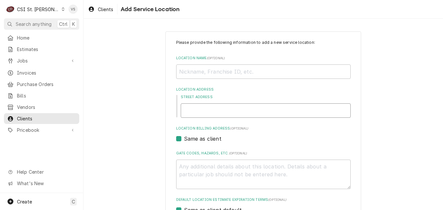
click at [184, 107] on input "Street Address" at bounding box center [266, 110] width 170 height 14
click at [186, 72] on input "Location Name ( optional )" at bounding box center [263, 71] width 175 height 14
click at [178, 70] on input "Location Name ( optional )" at bounding box center [263, 71] width 175 height 14
type textarea "x"
type input "L"
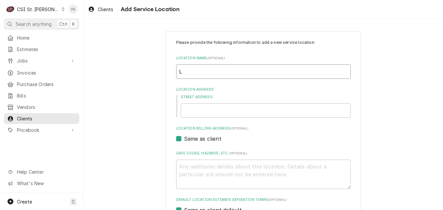
type textarea "x"
type input "La"
type textarea "x"
type input "Lau"
type textarea "x"
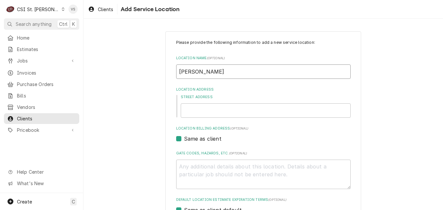
type input "Laur"
type textarea "x"
type input "Laure"
type textarea "x"
type input "Lauren"
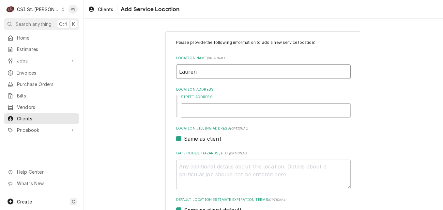
type textarea "x"
type input "Lauren"
type textarea "x"
type input "Lauren R"
type textarea "x"
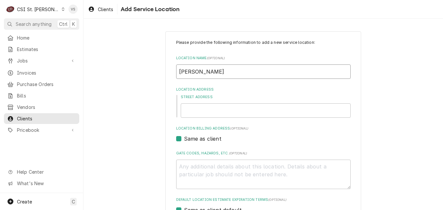
type input "Lauren Ra"
type textarea "x"
type input "[PERSON_NAME]"
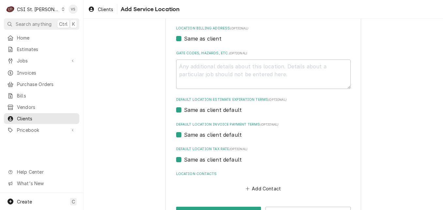
scroll to position [123, 0]
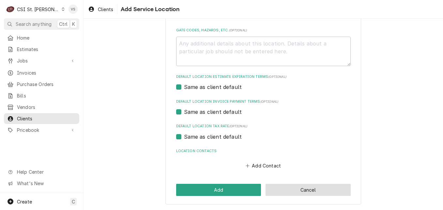
click at [285, 187] on button "Cancel" at bounding box center [308, 190] width 85 height 12
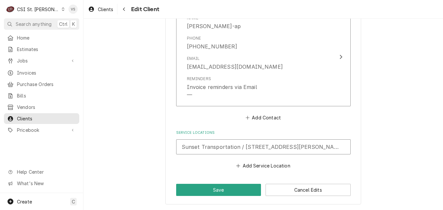
scroll to position [615, 0]
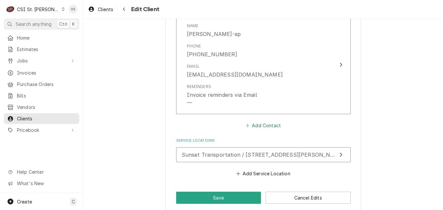
click at [253, 125] on button "Add Contact" at bounding box center [264, 125] width 38 height 9
type textarea "x"
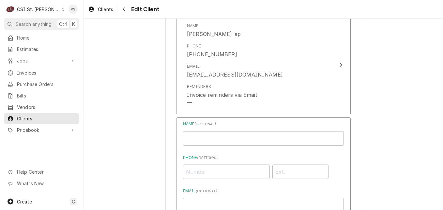
click at [254, 124] on label "Name ( optional )" at bounding box center [263, 124] width 161 height 6
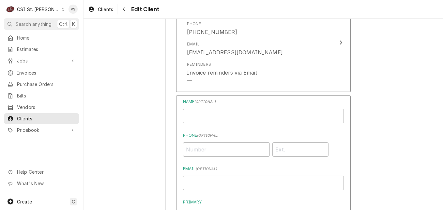
scroll to position [639, 0]
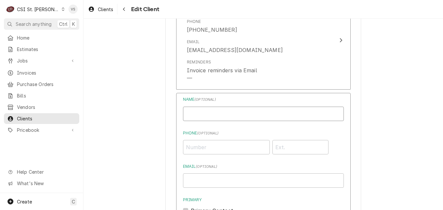
click at [194, 111] on input "Business Name" at bounding box center [263, 113] width 161 height 14
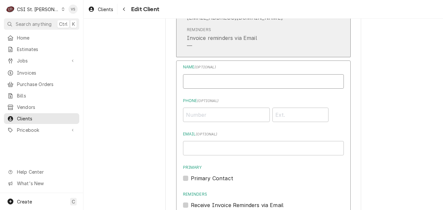
scroll to position [672, 0]
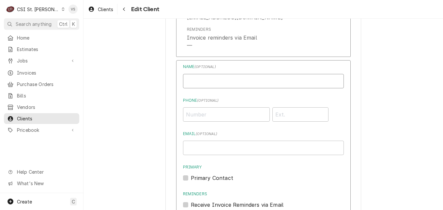
click at [187, 77] on input "Business Name" at bounding box center [263, 81] width 161 height 14
type input "l"
type input "Lauren Ray"
type input "(314) 756-8533"
click at [194, 143] on input "Email ( optional )" at bounding box center [263, 147] width 161 height 14
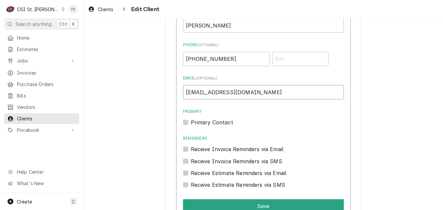
scroll to position [770, 0]
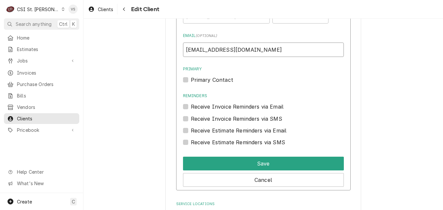
type input "lray@sunsettrans.com"
click at [191, 107] on label "Receive Invoice Reminders via Email" at bounding box center [237, 107] width 93 height 8
click at [191, 107] on input "Reminders" at bounding box center [271, 110] width 161 height 14
checkbox input "true"
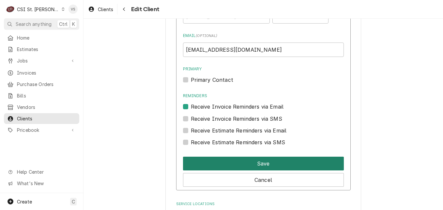
click at [244, 161] on button "Save" at bounding box center [263, 163] width 161 height 14
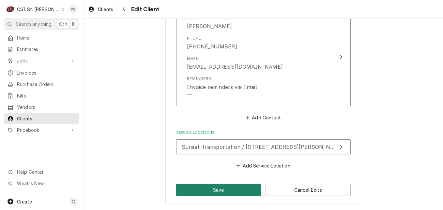
click at [226, 189] on button "Save" at bounding box center [218, 190] width 85 height 12
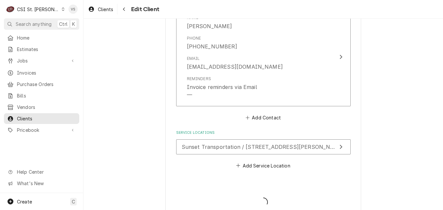
type textarea "x"
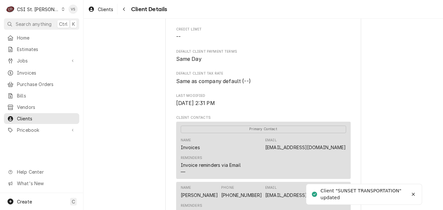
scroll to position [392, 0]
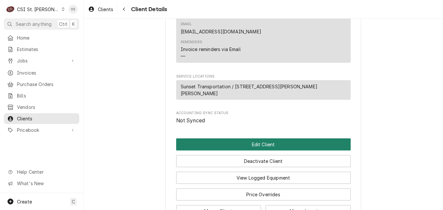
click at [236, 138] on button "Edit Client" at bounding box center [263, 144] width 175 height 12
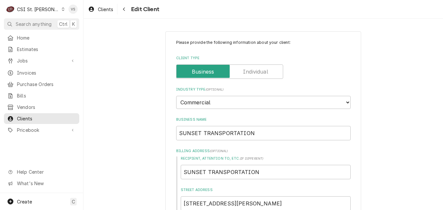
scroll to position [196, 0]
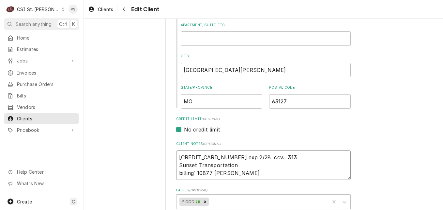
click at [179, 156] on textarea "[CREDIT_CARD_NUMBER] exp 2/28 ccv: 313 Sunset Transportation billing: 10877 [PE…" at bounding box center [263, 164] width 175 height 29
drag, startPoint x: 177, startPoint y: 157, endPoint x: 232, endPoint y: 175, distance: 58.5
click at [258, 174] on textarea "[CREDIT_CARD_NUMBER] exp 2/28 ccv: 313 Sunset Transportation billing: 10877 [PE…" at bounding box center [263, 164] width 175 height 29
type textarea "x"
type textarea "C"
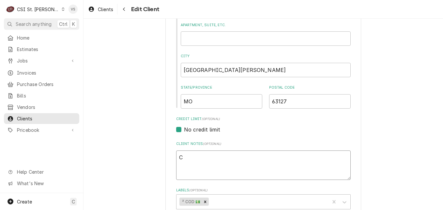
type textarea "x"
type textarea "Cu"
type textarea "x"
type textarea "Cus"
type textarea "x"
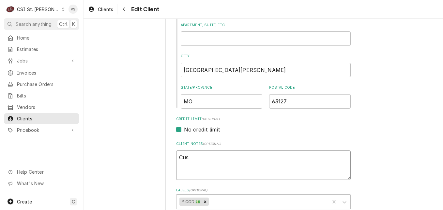
type textarea "Cust"
type textarea "x"
type textarea "Custom"
type textarea "x"
type textarea "Custome"
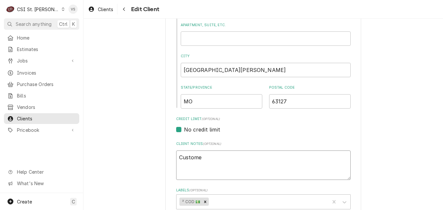
type textarea "x"
type textarea "Customer"
type textarea "x"
type textarea "Customer"
type textarea "x"
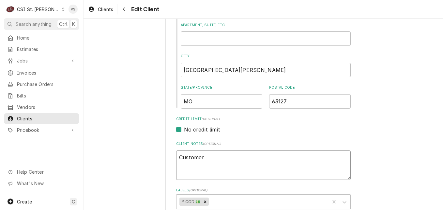
type textarea "Customer h"
type textarea "x"
type textarea "Customer ha"
type textarea "x"
type textarea "Customer has"
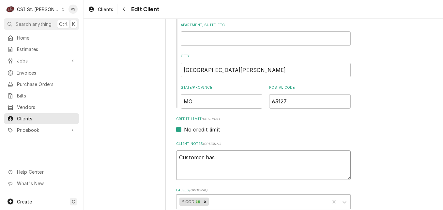
type textarea "x"
type textarea "Customer has"
type textarea "x"
type textarea "Customer has b"
type textarea "x"
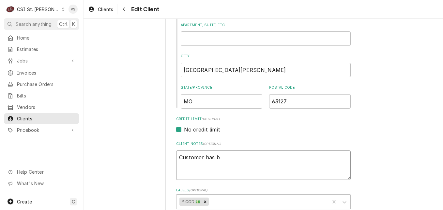
type textarea "Customer has be"
type textarea "x"
type textarea "Customer has bee"
type textarea "x"
type textarea "Customer has been"
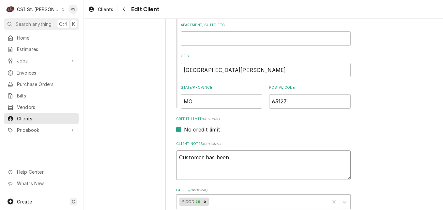
type textarea "x"
type textarea "Customer has been"
type textarea "x"
type textarea "Customer has been a"
type textarea "x"
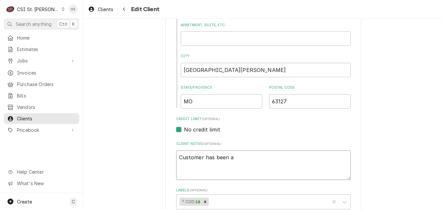
type textarea "Customer has been ap"
type textarea "x"
type textarea "Customer has been app"
type textarea "x"
type textarea "Customer has been appr"
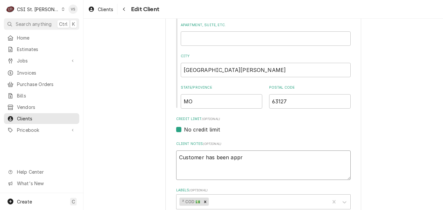
type textarea "x"
type textarea "Customer has been appro"
type textarea "x"
type textarea "Customer has been approv"
type textarea "x"
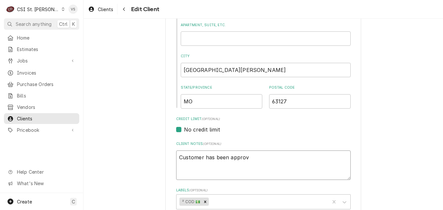
type textarea "Customer has been approve"
type textarea "x"
type textarea "Customer has been approved"
type textarea "x"
type textarea "Customer has been approved"
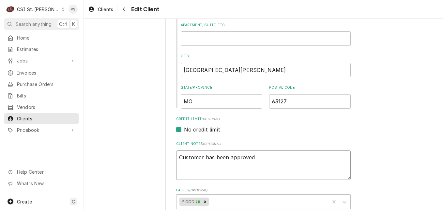
type textarea "x"
type textarea "Customer has been approved f"
type textarea "x"
type textarea "Customer has been approved fo"
type textarea "x"
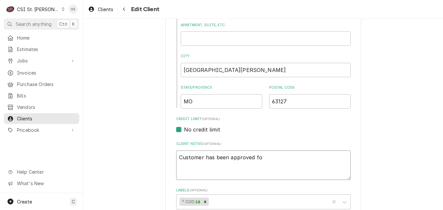
type textarea "Customer has been approved for"
type textarea "x"
type textarea "Customer has been approved for"
type textarea "x"
type textarea "Customer has been approved for N"
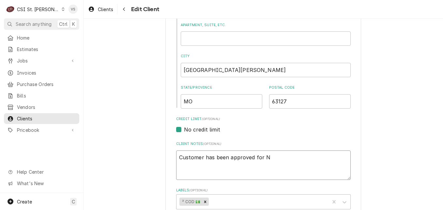
type textarea "x"
type textarea "Customer has been approved for Ne"
type textarea "x"
type textarea "Customer has been approved for Net"
type textarea "x"
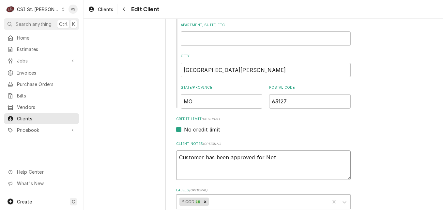
type textarea "Customer has been approved for Net"
type textarea "x"
type textarea "Customer has been approved for Net 3"
type textarea "x"
type textarea "Customer has been approved for Net 30"
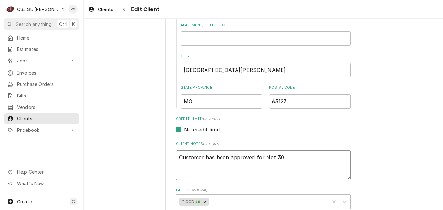
type textarea "x"
type textarea "Customer has been approved for Net 30"
type textarea "x"
type textarea "Customer has been approved for Net 30 p"
type textarea "x"
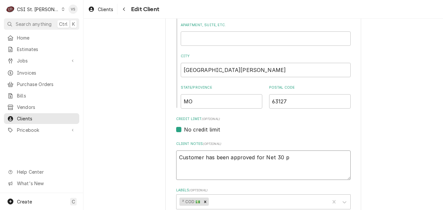
type textarea "Customer has been approved for Net 30 pa"
type textarea "x"
type textarea "Customer has been approved for Net 30 pay"
type textarea "x"
type textarea "Customer has been approved for Net 30 paym"
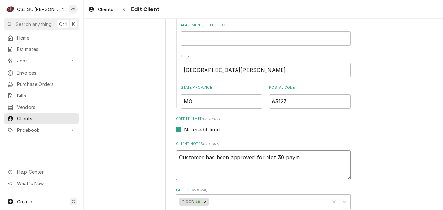
type textarea "x"
type textarea "Customer has been approved for Net 30 payme"
type textarea "x"
type textarea "Customer has been approved for Net 30 paymen"
type textarea "x"
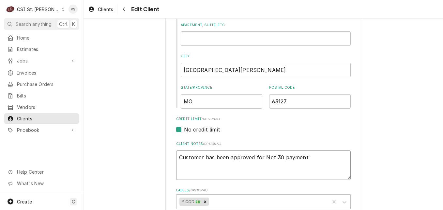
type textarea "Customer has been approved for Net 30 payment"
type textarea "x"
type textarea "Customer has been approved for Net 30 payment t"
type textarea "x"
type textarea "Customer has been approved for Net 30 payment te"
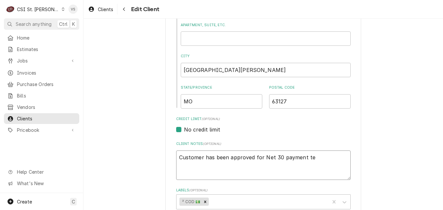
type textarea "x"
type textarea "Customer has been approved for Net 30 payment ter"
type textarea "x"
type textarea "Customer has been approved for Net 30 payment term"
type textarea "x"
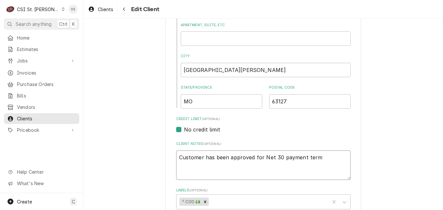
type textarea "Customer has been approved for Net 30 payment terms"
type textarea "x"
type textarea "Customer has been approved for Net 30 payment terms."
type textarea "x"
type textarea "Customer has been approved for Net 30 payment terms."
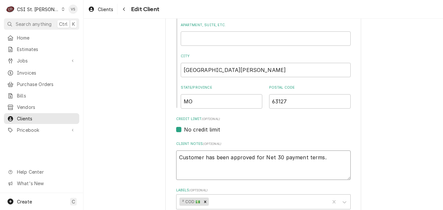
type textarea "x"
type textarea "Customer has been approved for Net 30 payment terms. V"
type textarea "x"
click at [204, 202] on icon "Remove ² COD 💵" at bounding box center [205, 201] width 2 height 2
type textarea "Customer has been approved for Net 30 payment terms. VS"
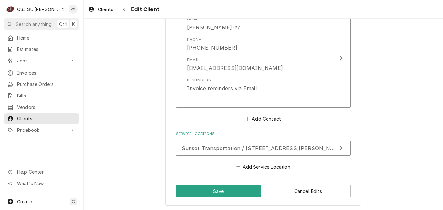
scroll to position [725, 0]
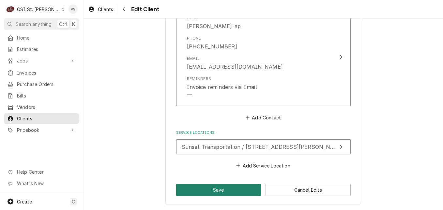
click at [203, 193] on button "Save" at bounding box center [218, 190] width 85 height 12
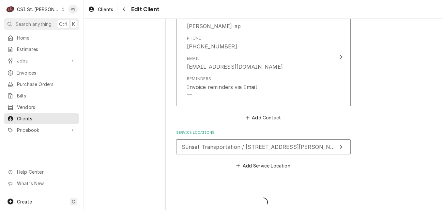
type textarea "x"
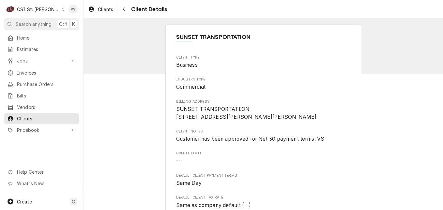
click at [62, 9] on icon "Dynamic Content Wrapper" at bounding box center [63, 9] width 3 height 3
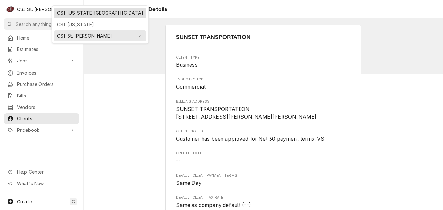
click at [75, 14] on div "CSI [US_STATE][GEOGRAPHIC_DATA]" at bounding box center [100, 12] width 86 height 7
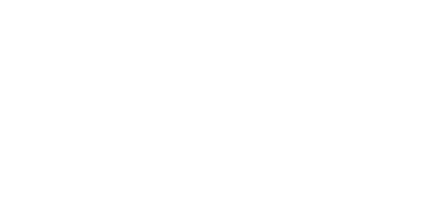
click at [35, 71] on div "Dynamic Content Wrapper" at bounding box center [221, 105] width 443 height 210
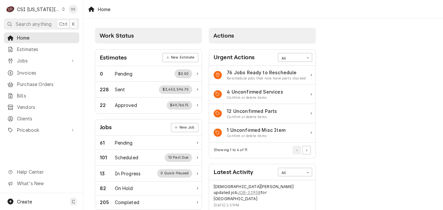
click at [22, 71] on span "Invoices" at bounding box center [46, 72] width 59 height 7
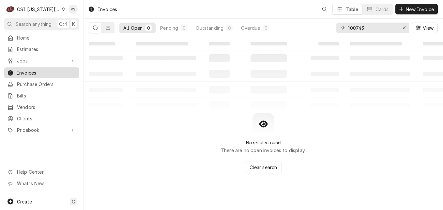
click at [30, 72] on span "Invoices" at bounding box center [46, 72] width 59 height 7
drag, startPoint x: 366, startPoint y: 27, endPoint x: 324, endPoint y: 28, distance: 42.1
click at [324, 28] on div "All Open 0 Pending 0 Outstanding 0 Overdue 0 100743 View" at bounding box center [263, 28] width 349 height 18
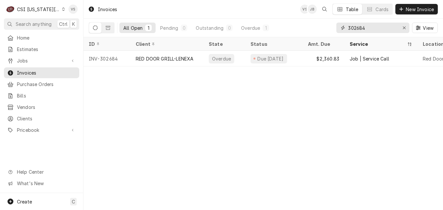
click at [359, 30] on input "302684" at bounding box center [372, 28] width 49 height 10
drag, startPoint x: 376, startPoint y: 29, endPoint x: 332, endPoint y: 28, distance: 44.7
click at [332, 28] on div "All Open 1 Pending 0 Outstanding 0 Overdue 1 302684 View" at bounding box center [263, 28] width 349 height 18
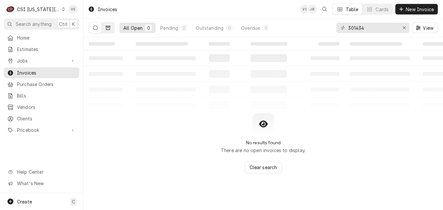
click at [103, 27] on button "Dynamic Content Wrapper" at bounding box center [108, 28] width 12 height 10
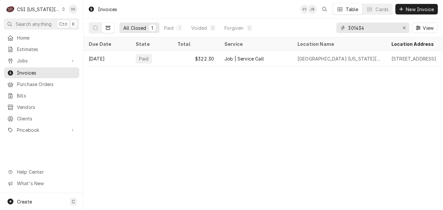
drag, startPoint x: 368, startPoint y: 29, endPoint x: 342, endPoint y: 29, distance: 26.1
click at [342, 29] on div "301434" at bounding box center [373, 28] width 73 height 10
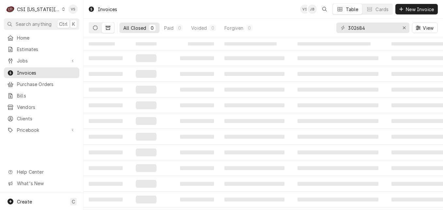
click at [100, 27] on button "Dynamic Content Wrapper" at bounding box center [95, 28] width 12 height 10
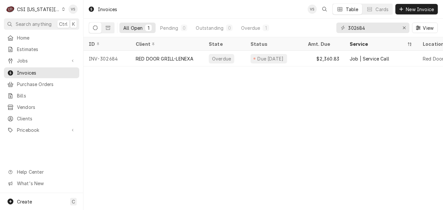
click at [62, 10] on icon "Dynamic Content Wrapper" at bounding box center [63, 9] width 3 height 3
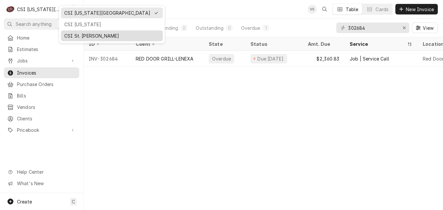
click at [69, 35] on div "CSI St. [PERSON_NAME]" at bounding box center [111, 35] width 95 height 7
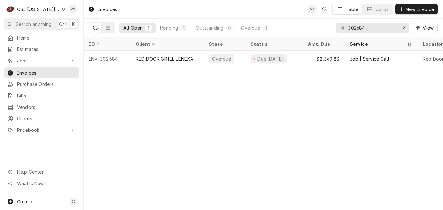
drag, startPoint x: 376, startPoint y: 33, endPoint x: 372, endPoint y: 34, distance: 4.3
click at [372, 34] on div "302684 View" at bounding box center [388, 28] width 102 height 18
drag, startPoint x: 372, startPoint y: 34, endPoint x: 372, endPoint y: 29, distance: 4.6
click at [372, 29] on input "302684" at bounding box center [372, 28] width 49 height 10
drag, startPoint x: 371, startPoint y: 25, endPoint x: 335, endPoint y: 25, distance: 35.9
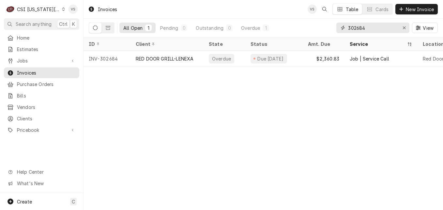
click at [335, 25] on div "All Open 1 Pending 0 Outstanding 0 Overdue 1 302684 View" at bounding box center [263, 28] width 349 height 18
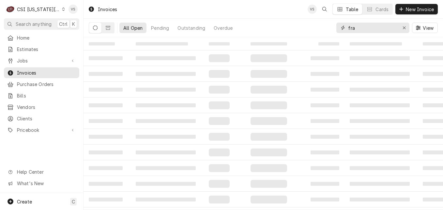
type input "fra"
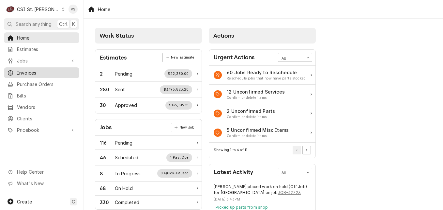
click at [32, 73] on span "Invoices" at bounding box center [46, 72] width 59 height 7
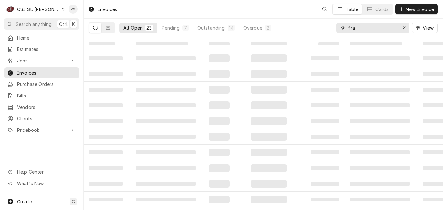
click at [359, 28] on input "fra" at bounding box center [372, 28] width 49 height 10
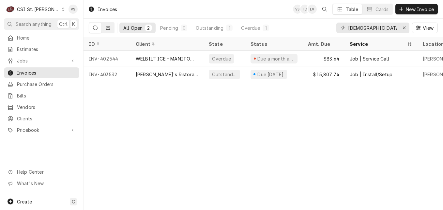
click at [106, 31] on button "Dynamic Content Wrapper" at bounding box center [108, 28] width 12 height 10
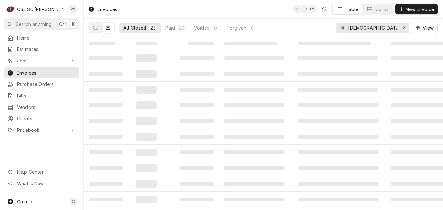
click at [363, 27] on input "frate" at bounding box center [372, 28] width 49 height 10
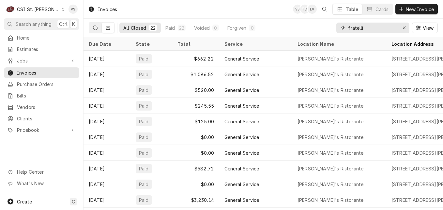
type input "fratelli"
click at [97, 28] on icon "Dynamic Content Wrapper" at bounding box center [95, 27] width 5 height 5
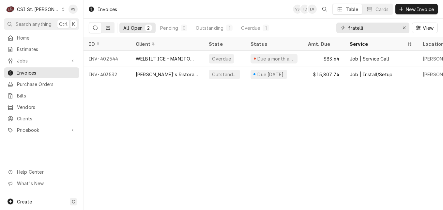
click at [105, 27] on button "Dynamic Content Wrapper" at bounding box center [108, 28] width 12 height 10
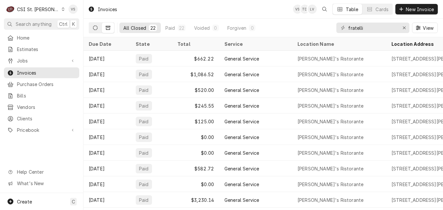
click at [97, 27] on icon "Dynamic Content Wrapper" at bounding box center [95, 27] width 5 height 5
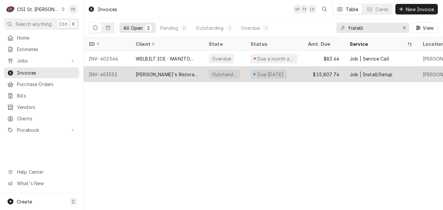
click at [127, 73] on div "INV-403532" at bounding box center [107, 74] width 47 height 16
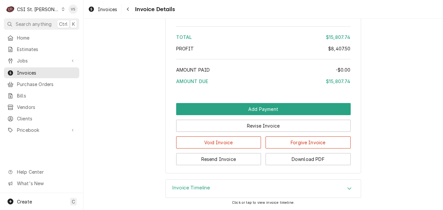
scroll to position [1883, 0]
click at [41, 72] on span "Invoices" at bounding box center [46, 72] width 59 height 7
